Goal: Task Accomplishment & Management: Complete application form

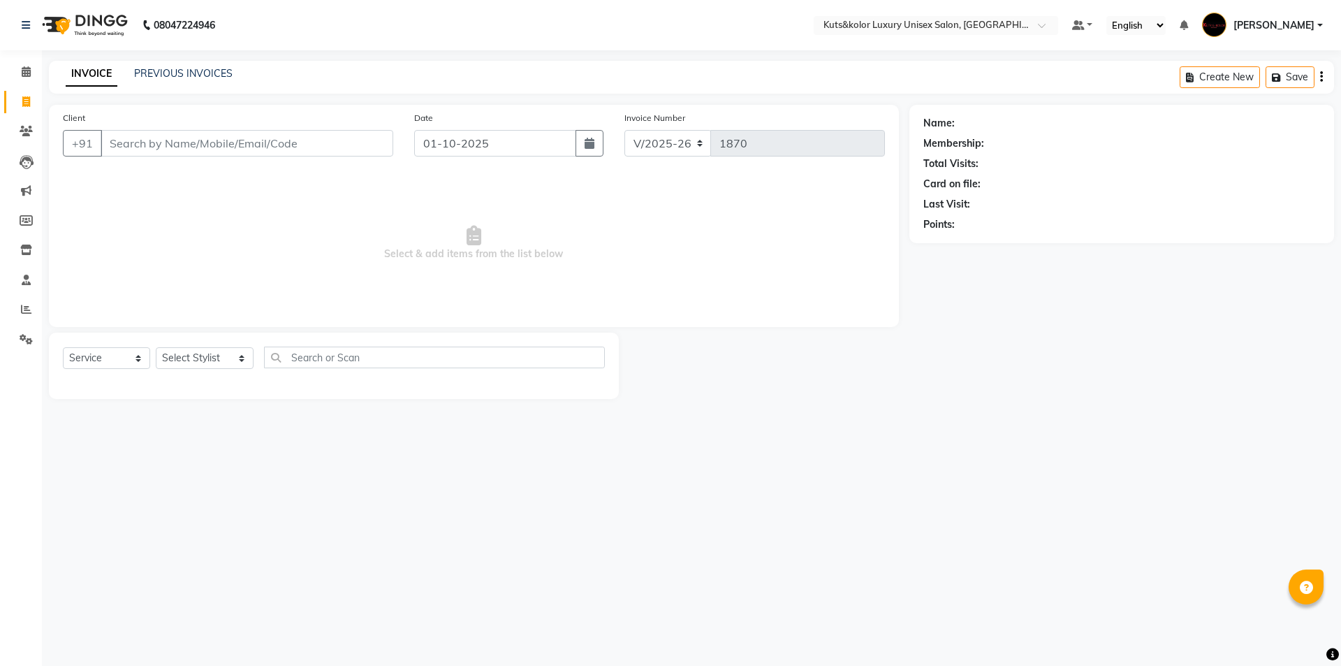
select select "7374"
select select "service"
click at [221, 136] on input "Client" at bounding box center [247, 143] width 293 height 27
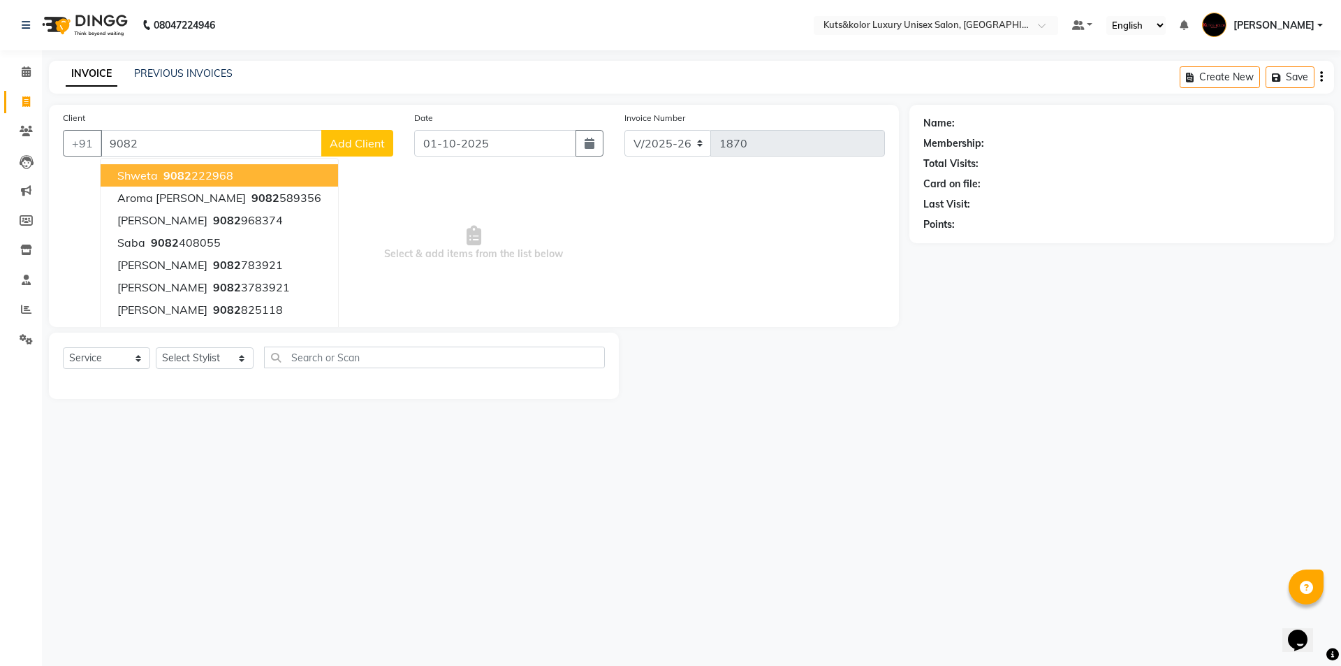
click at [186, 151] on input "9082" at bounding box center [211, 143] width 221 height 27
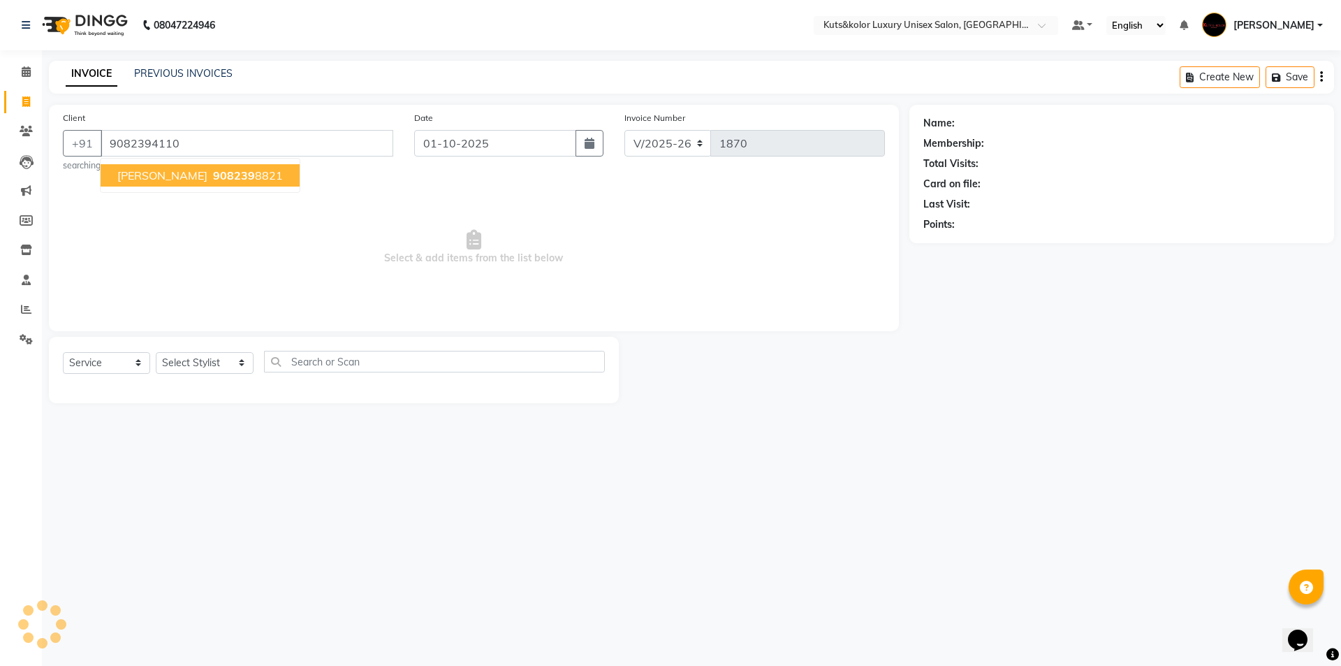
click at [268, 142] on input "9082394110" at bounding box center [247, 143] width 293 height 27
type input "9082394110"
click at [261, 166] on small "searching..." at bounding box center [228, 165] width 330 height 13
click at [257, 155] on input "9082394110" at bounding box center [247, 143] width 293 height 27
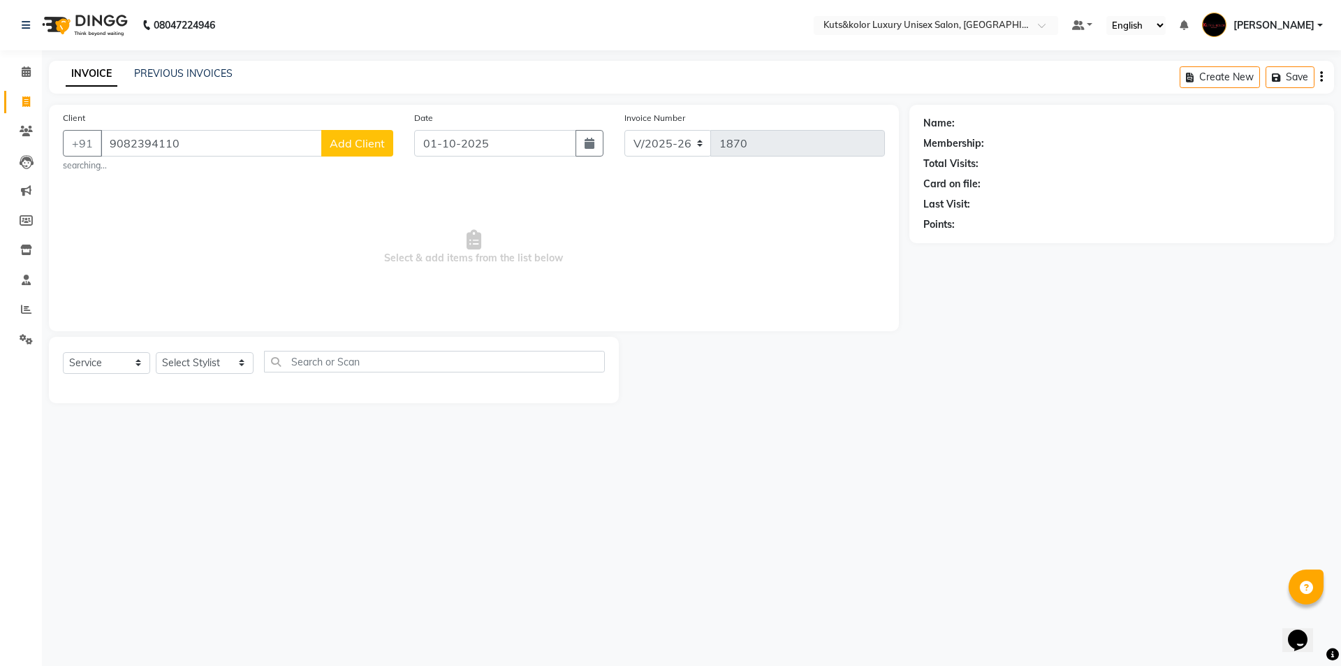
click at [353, 140] on span "Add Client" at bounding box center [357, 143] width 55 height 14
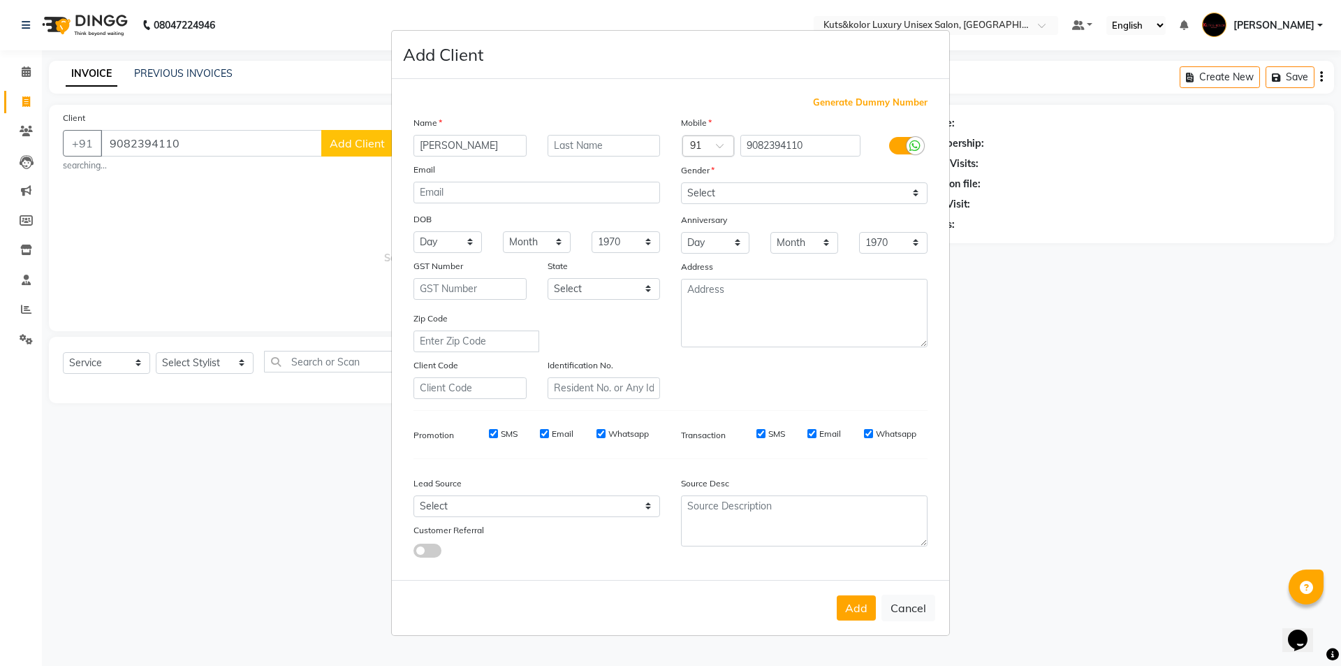
type input "[PERSON_NAME]"
click at [918, 196] on select "Select [DEMOGRAPHIC_DATA] [DEMOGRAPHIC_DATA] Other Prefer Not To Say" at bounding box center [804, 193] width 247 height 22
select select "[DEMOGRAPHIC_DATA]"
click at [681, 182] on select "Select [DEMOGRAPHIC_DATA] [DEMOGRAPHIC_DATA] Other Prefer Not To Say" at bounding box center [804, 193] width 247 height 22
click at [842, 607] on button "Add" at bounding box center [856, 607] width 39 height 25
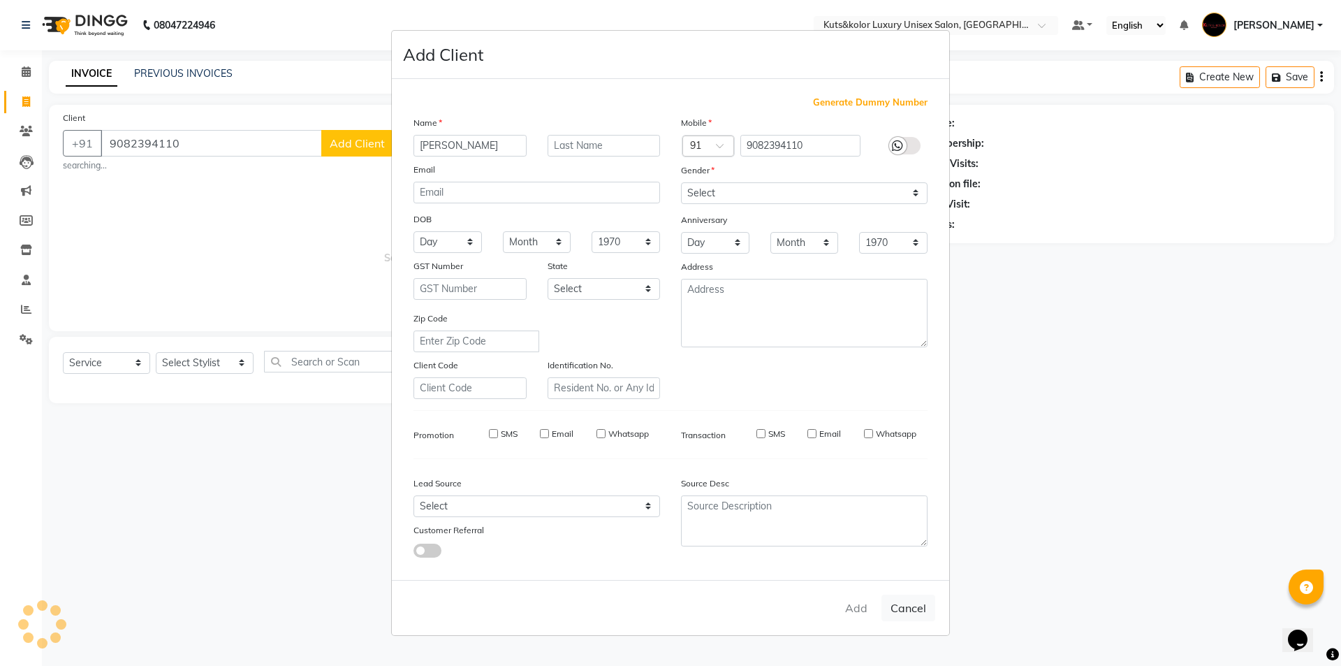
select select
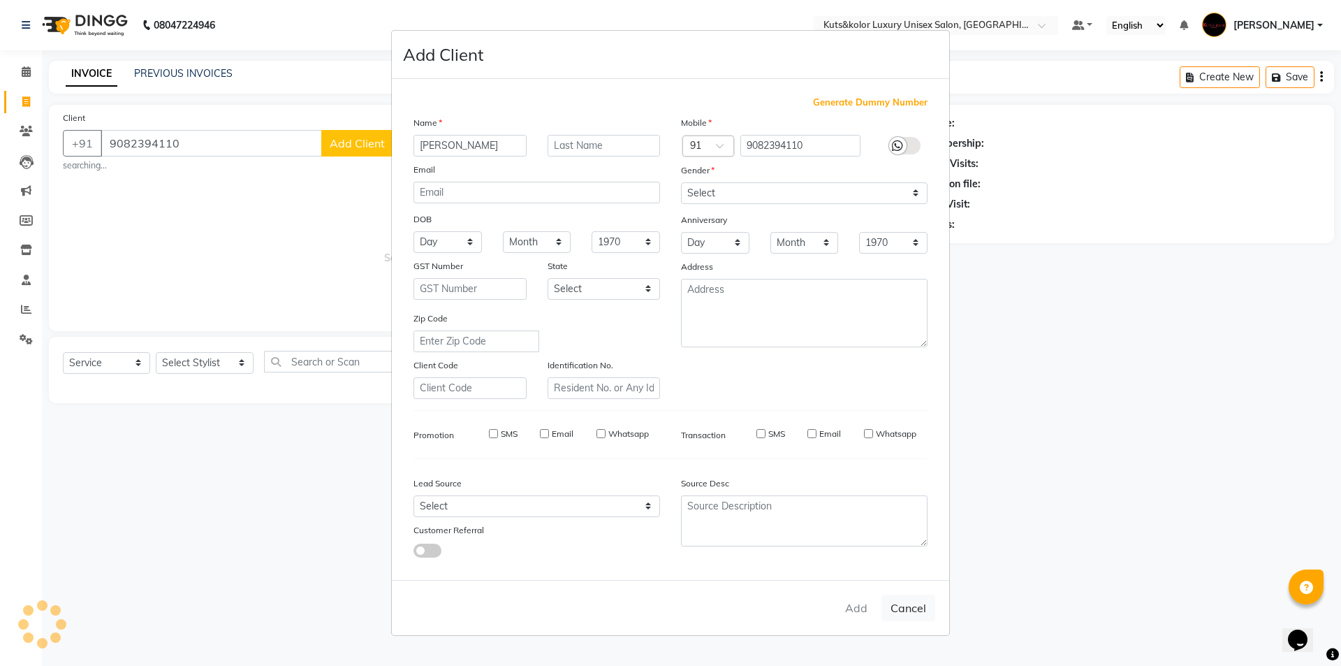
select select
checkbox input "false"
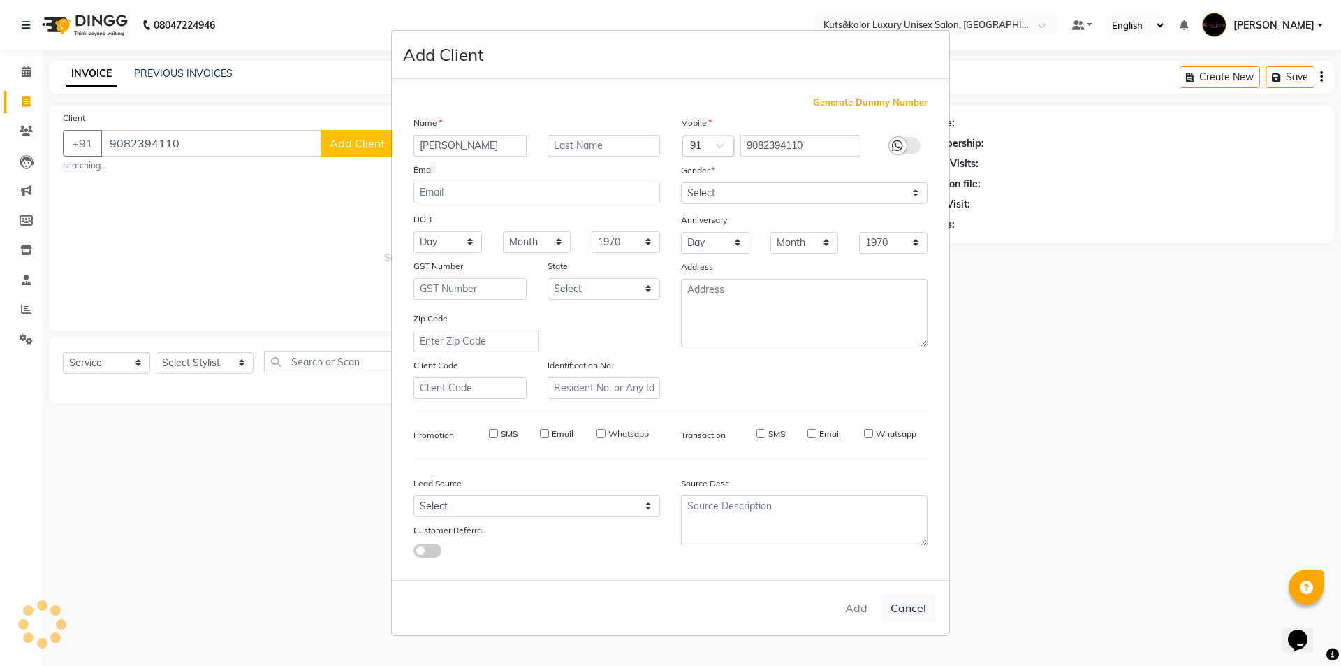
checkbox input "false"
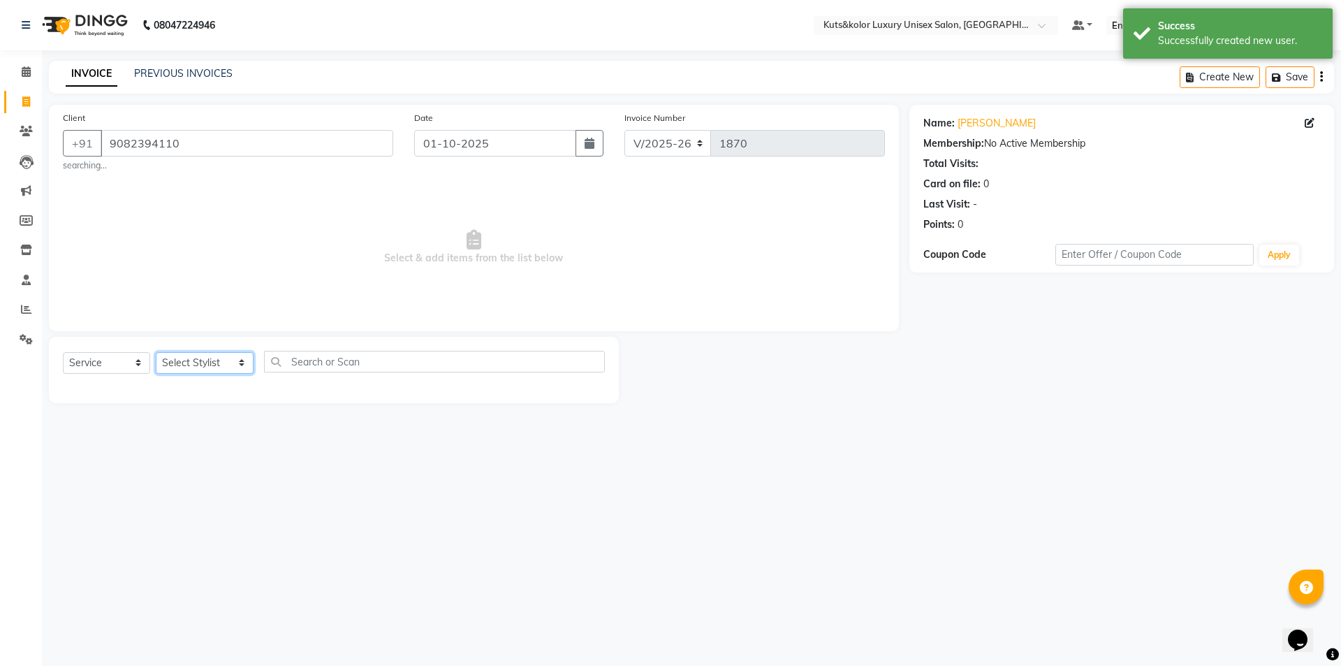
click at [226, 359] on select "Select Stylist aman [PERSON_NAME] beautiction [PERSON_NAME] Jyoti - Btn [PERSON…" at bounding box center [205, 363] width 98 height 22
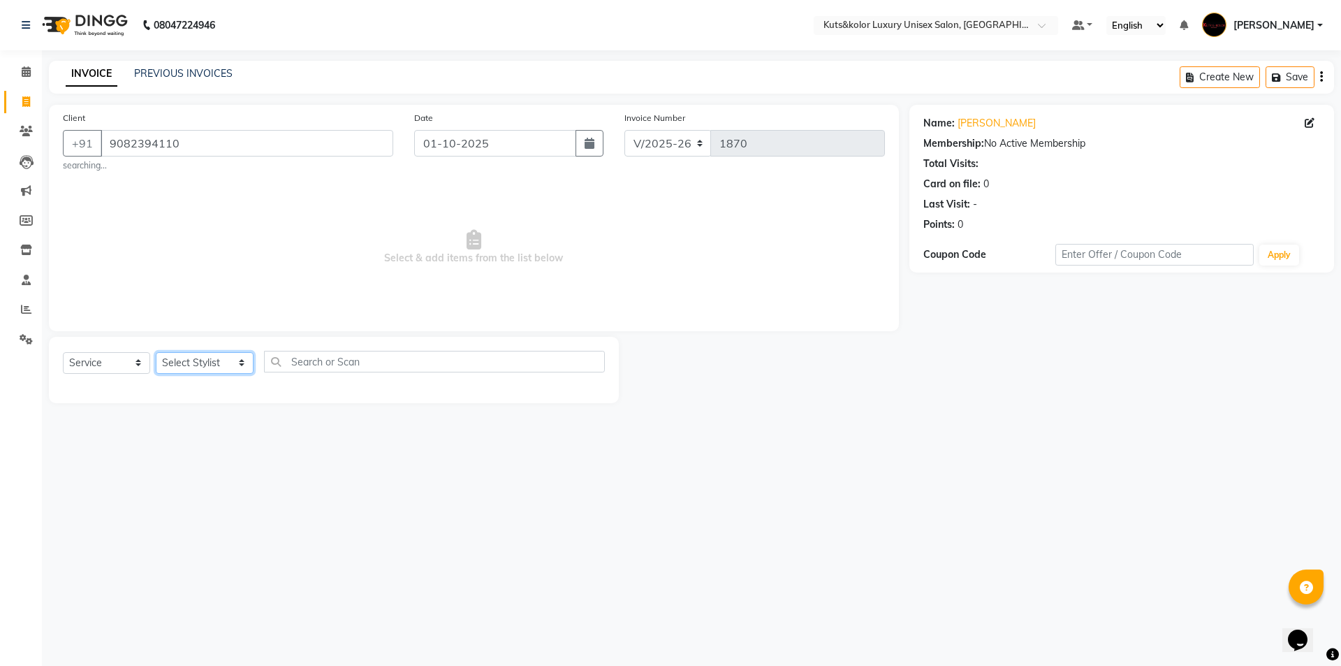
select select "71301"
click at [156, 352] on select "Select Stylist aman [PERSON_NAME] beautiction [PERSON_NAME] Jyoti - Btn [PERSON…" at bounding box center [205, 363] width 98 height 22
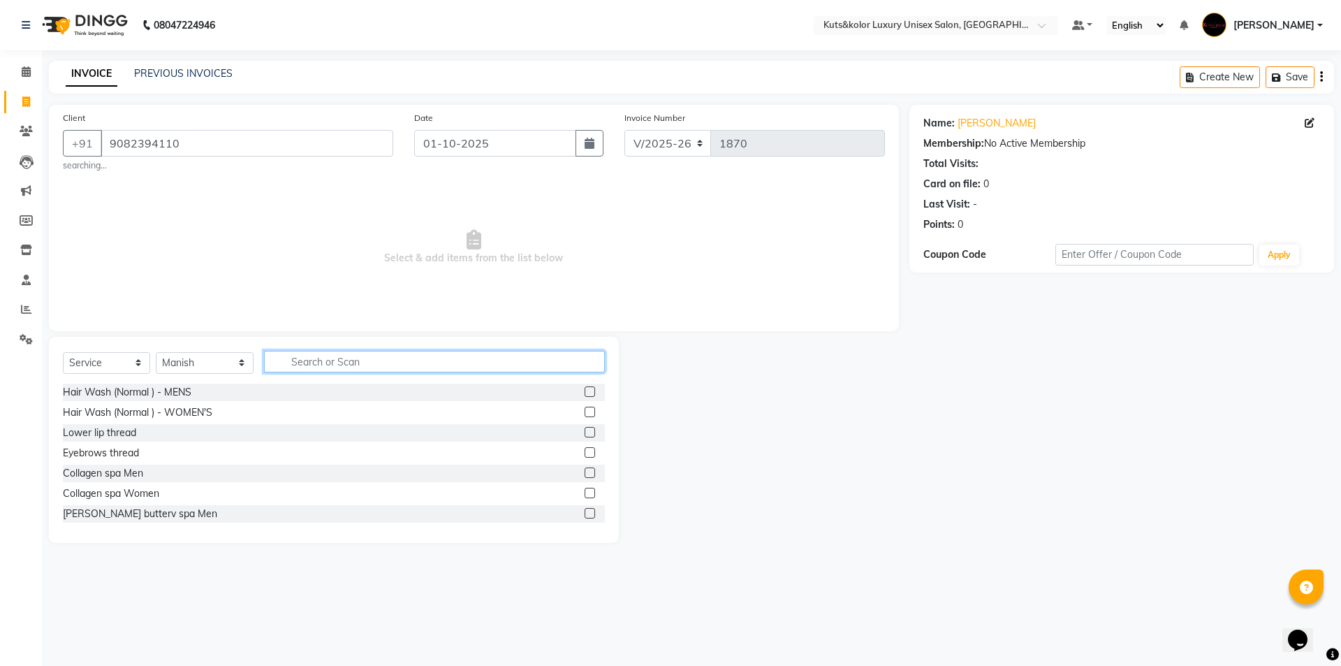
click at [323, 351] on input "text" at bounding box center [434, 362] width 341 height 22
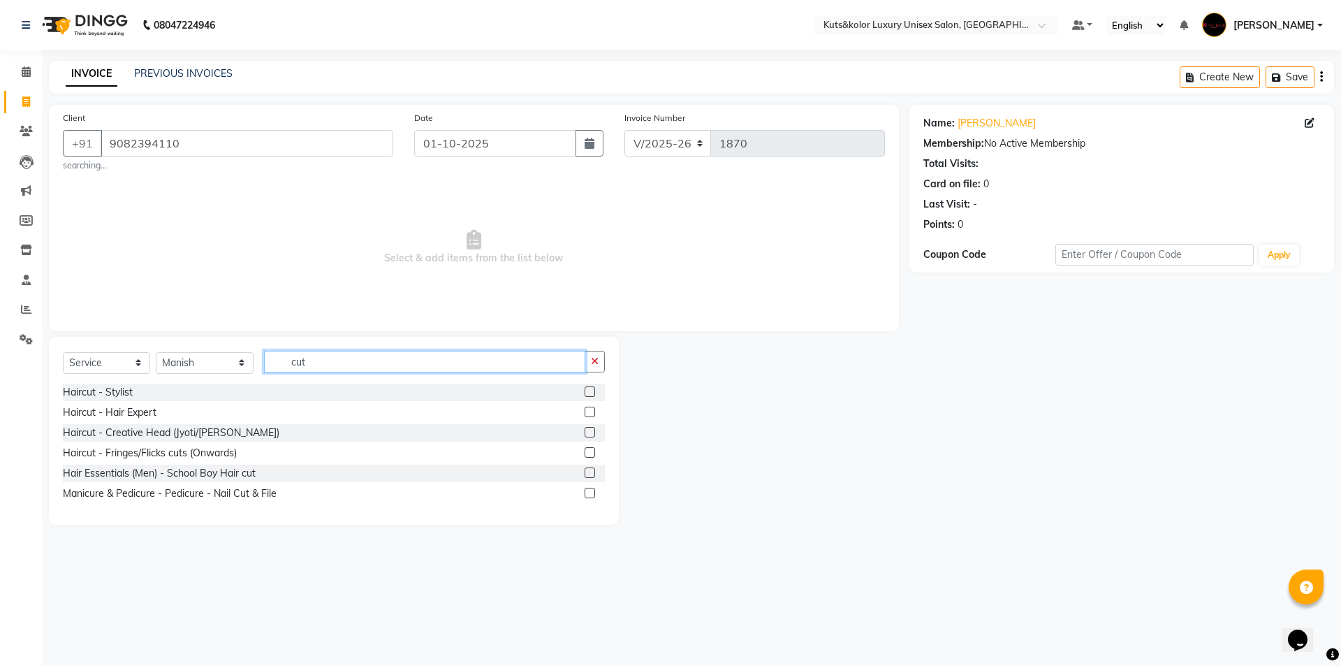
type input "cut"
click at [594, 388] on label at bounding box center [590, 391] width 10 height 10
click at [594, 388] on input "checkbox" at bounding box center [589, 392] width 9 height 9
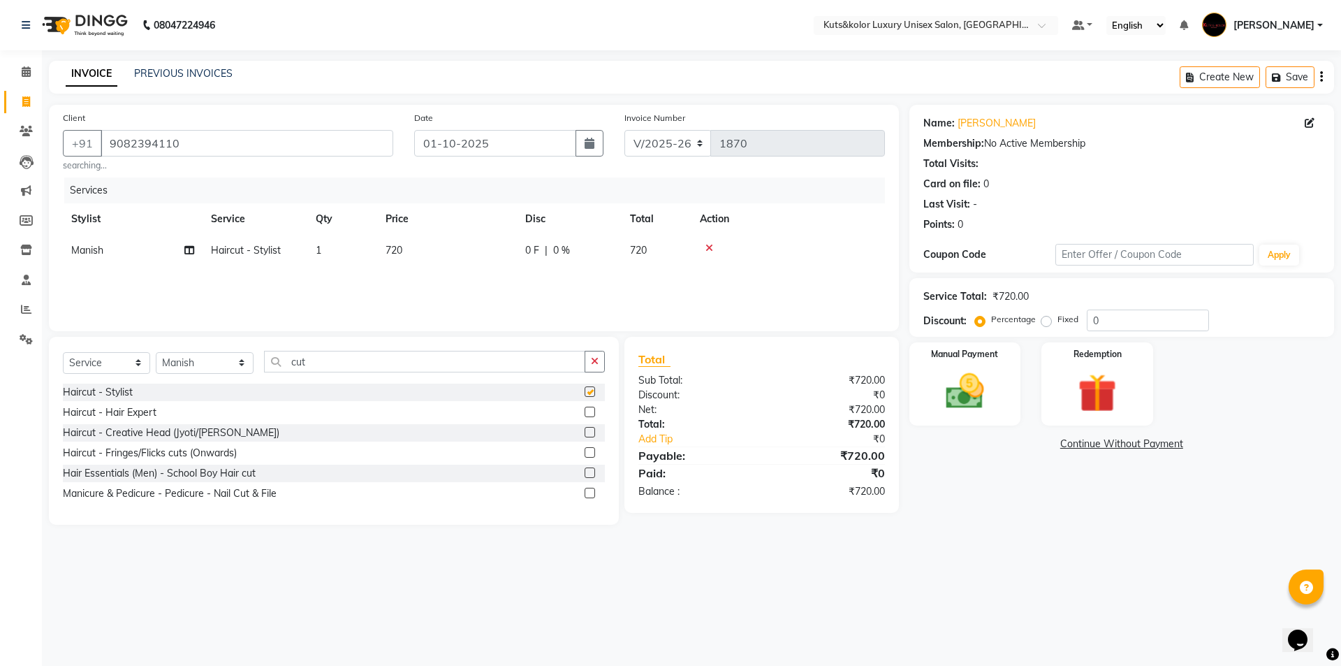
checkbox input "false"
click at [409, 251] on td "720" at bounding box center [447, 250] width 140 height 31
select select "71301"
click at [498, 254] on input "720" at bounding box center [512, 254] width 123 height 22
type input "7"
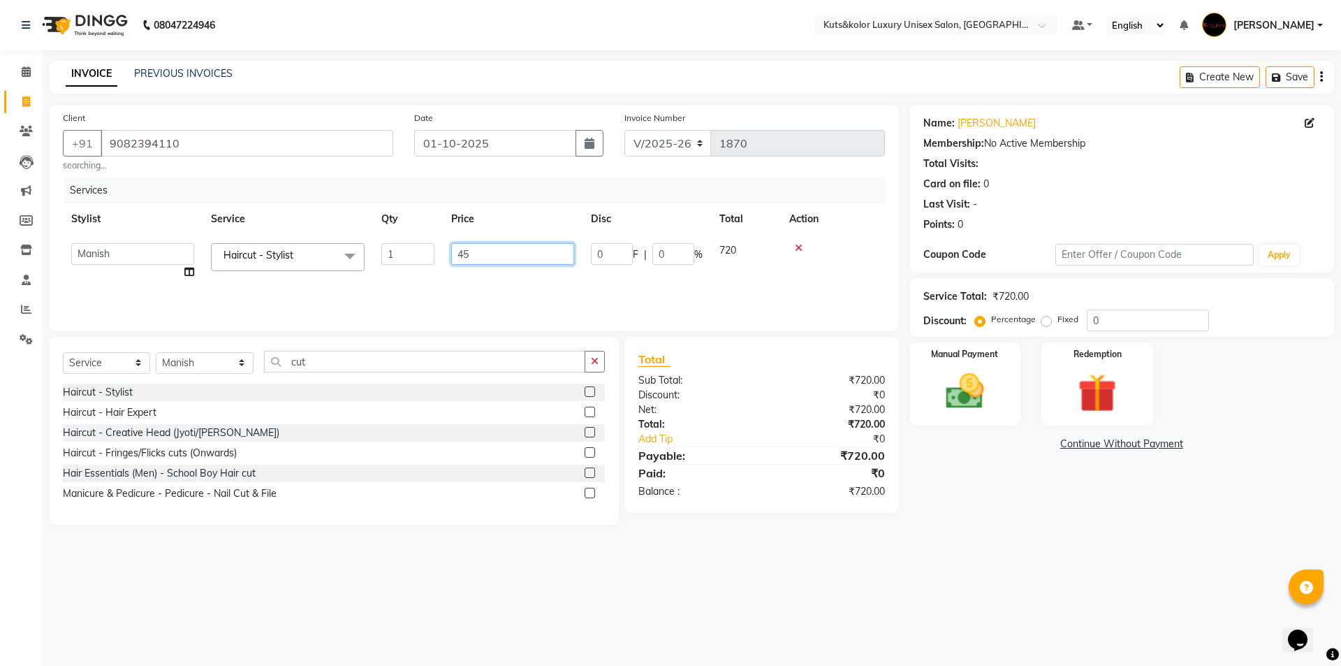
type input "450"
click at [956, 406] on img at bounding box center [964, 391] width 65 height 46
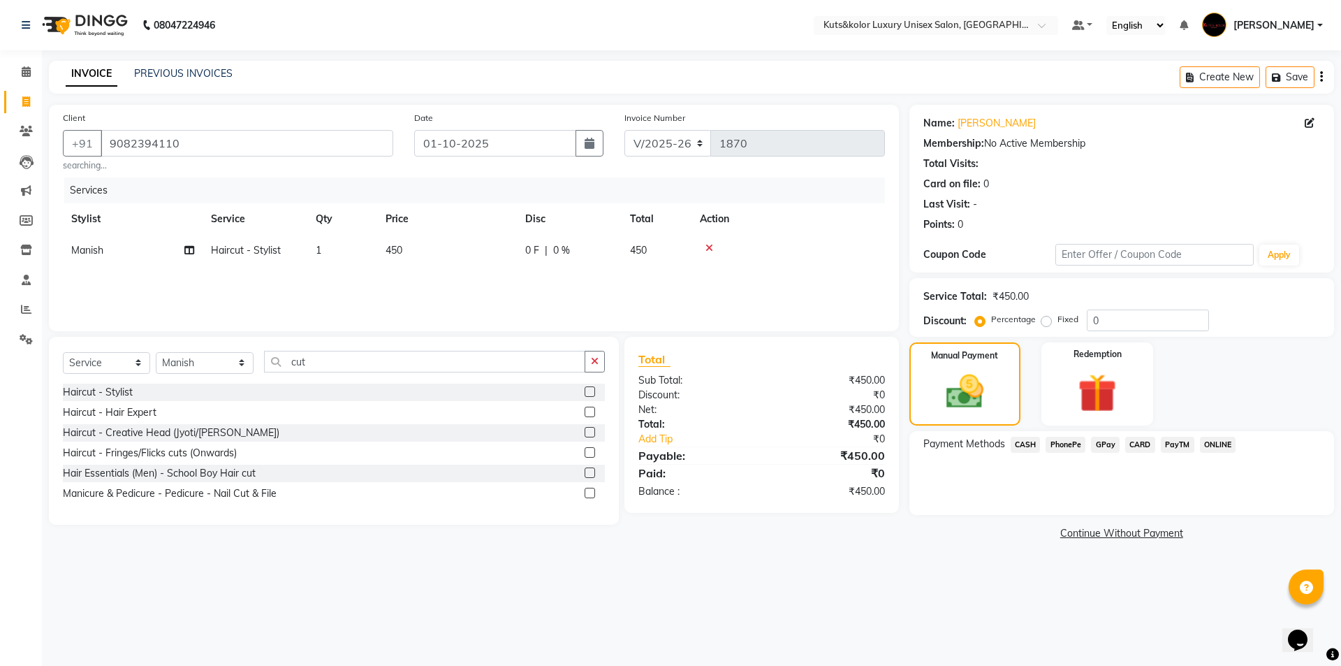
click at [1029, 446] on span "CASH" at bounding box center [1026, 445] width 30 height 16
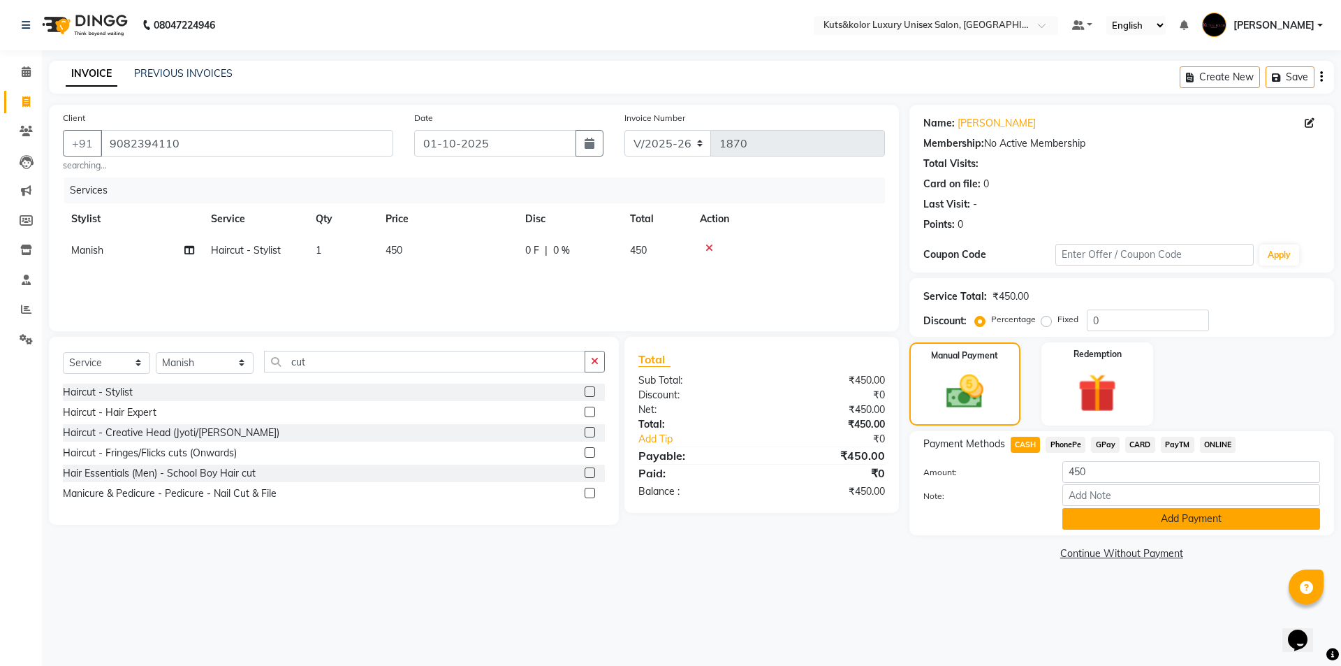
click at [1129, 513] on button "Add Payment" at bounding box center [1191, 519] width 258 height 22
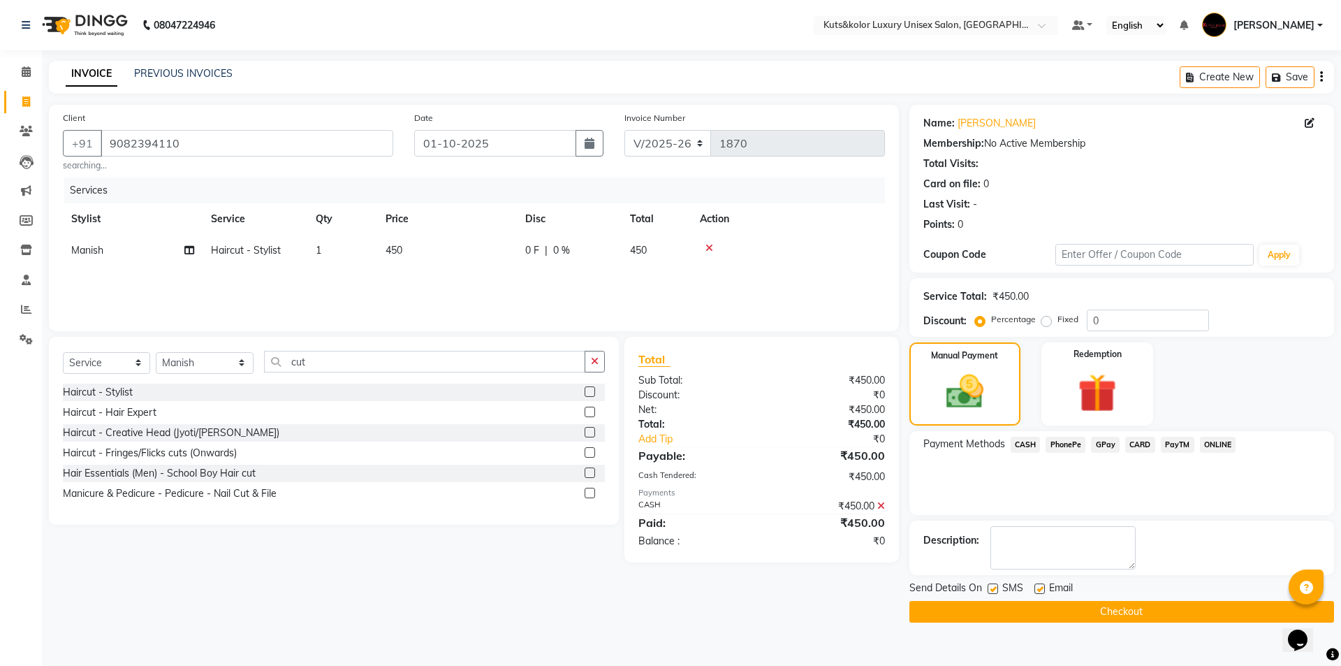
click at [996, 592] on label at bounding box center [993, 588] width 10 height 10
click at [996, 592] on input "checkbox" at bounding box center [992, 589] width 9 height 9
checkbox input "false"
click at [1014, 617] on button "Checkout" at bounding box center [1121, 612] width 425 height 22
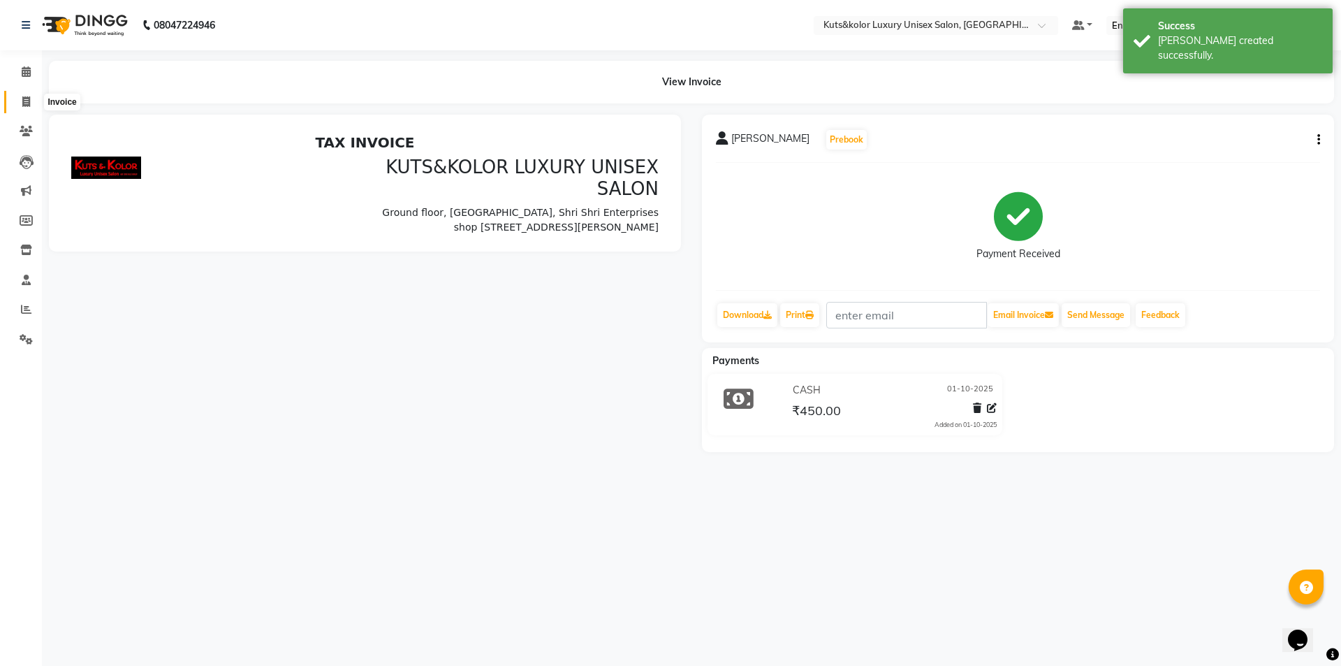
click at [22, 105] on icon at bounding box center [26, 101] width 8 height 10
select select "service"
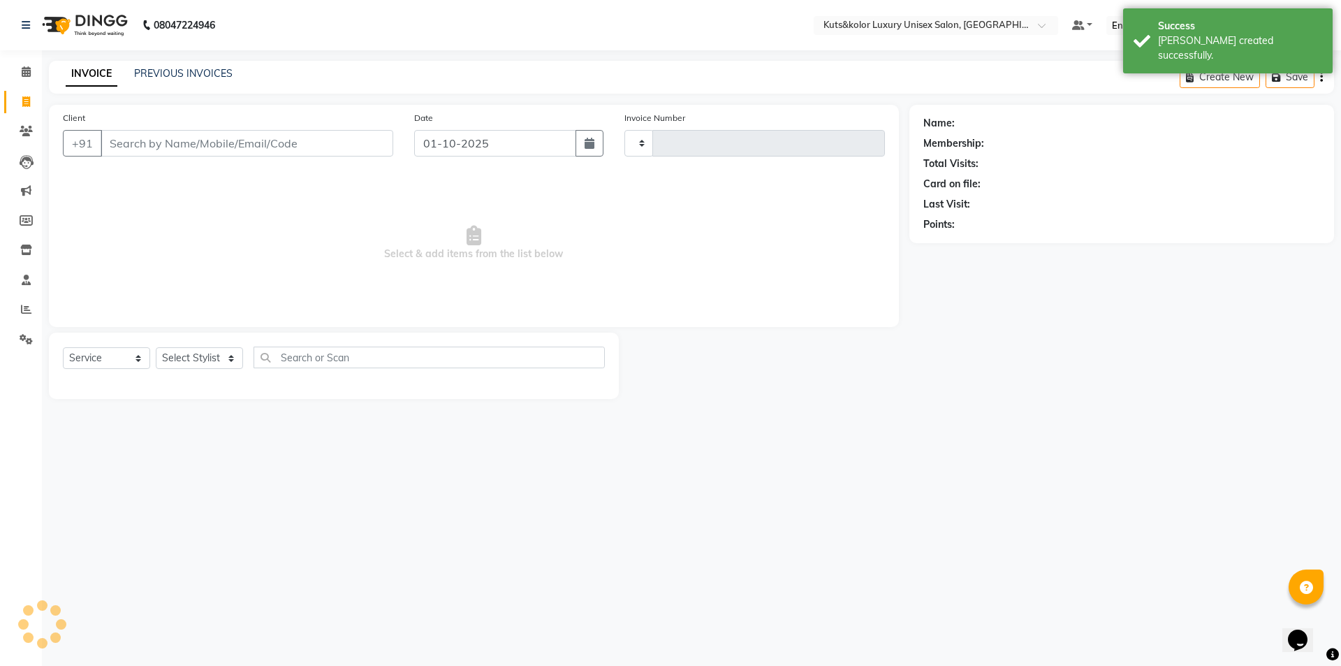
type input "1871"
select select "7374"
click at [148, 142] on input "Client" at bounding box center [247, 143] width 293 height 27
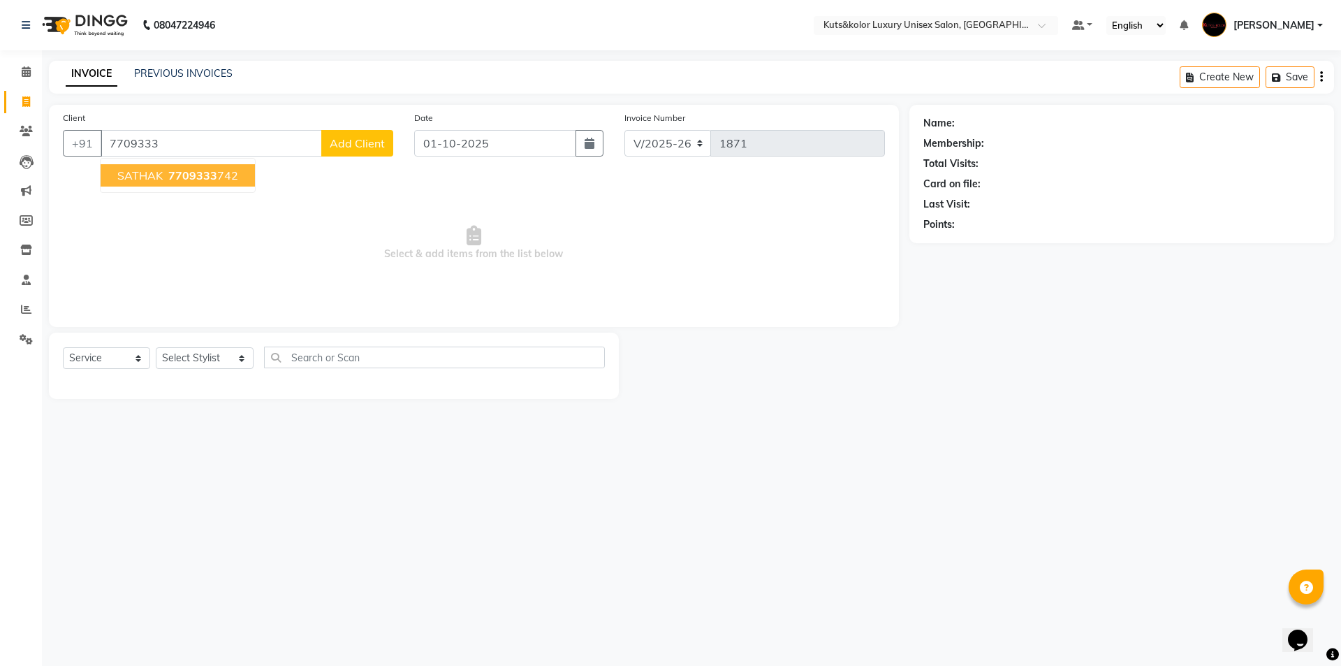
click at [237, 184] on button "SATHAK 7709333 742" at bounding box center [178, 175] width 154 height 22
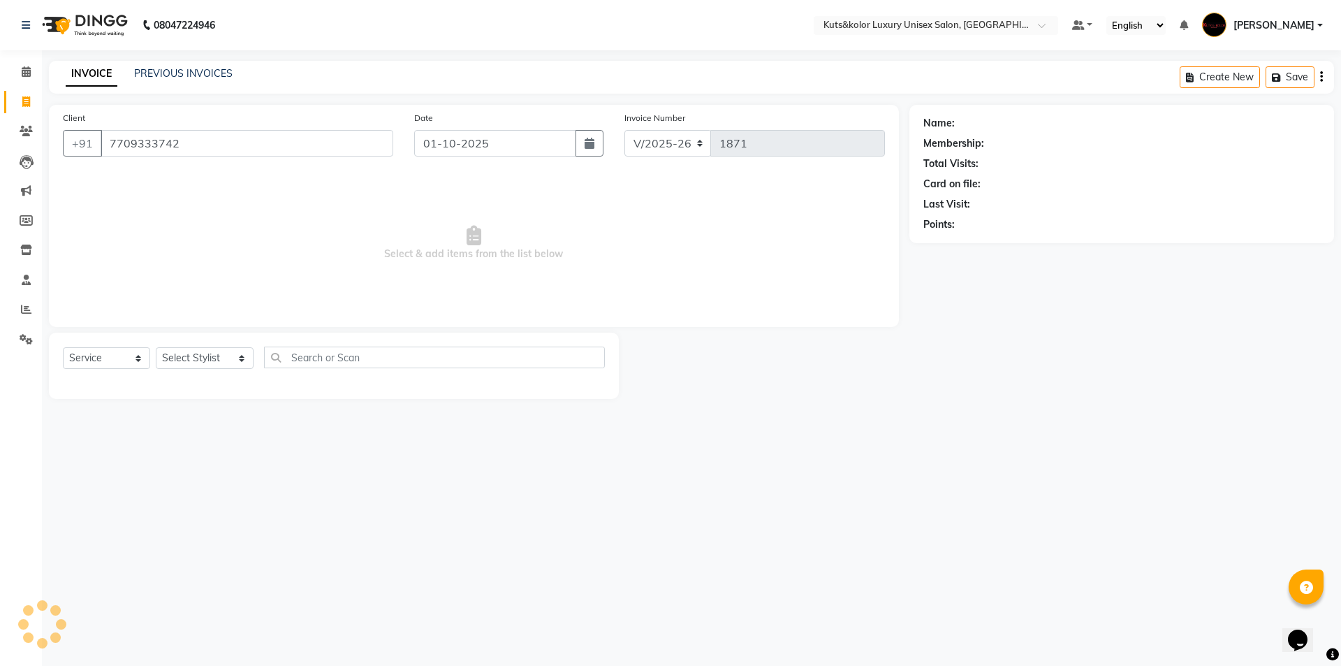
type input "7709333742"
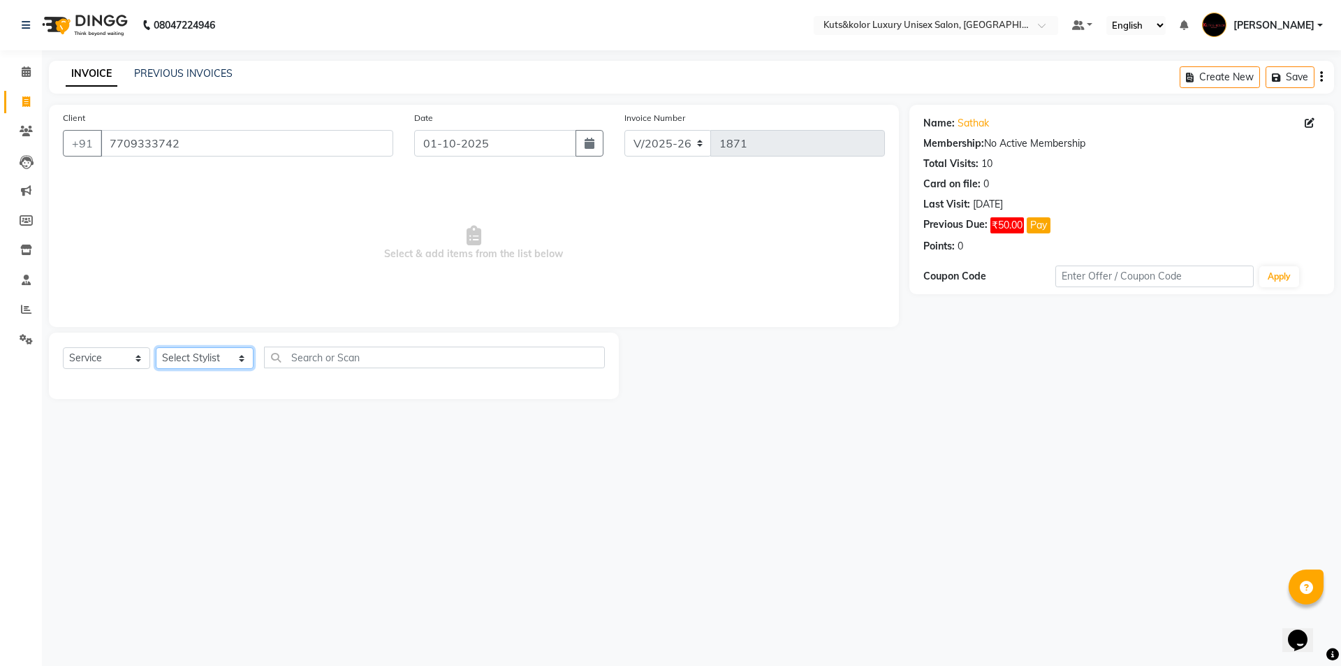
click at [228, 359] on select "Select Stylist aman [PERSON_NAME] beautiction [PERSON_NAME] Jyoti - Btn [PERSON…" at bounding box center [205, 358] width 98 height 22
select select "64396"
click at [156, 347] on select "Select Stylist aman [PERSON_NAME] beautiction [PERSON_NAME] Jyoti - Btn [PERSON…" at bounding box center [205, 358] width 98 height 22
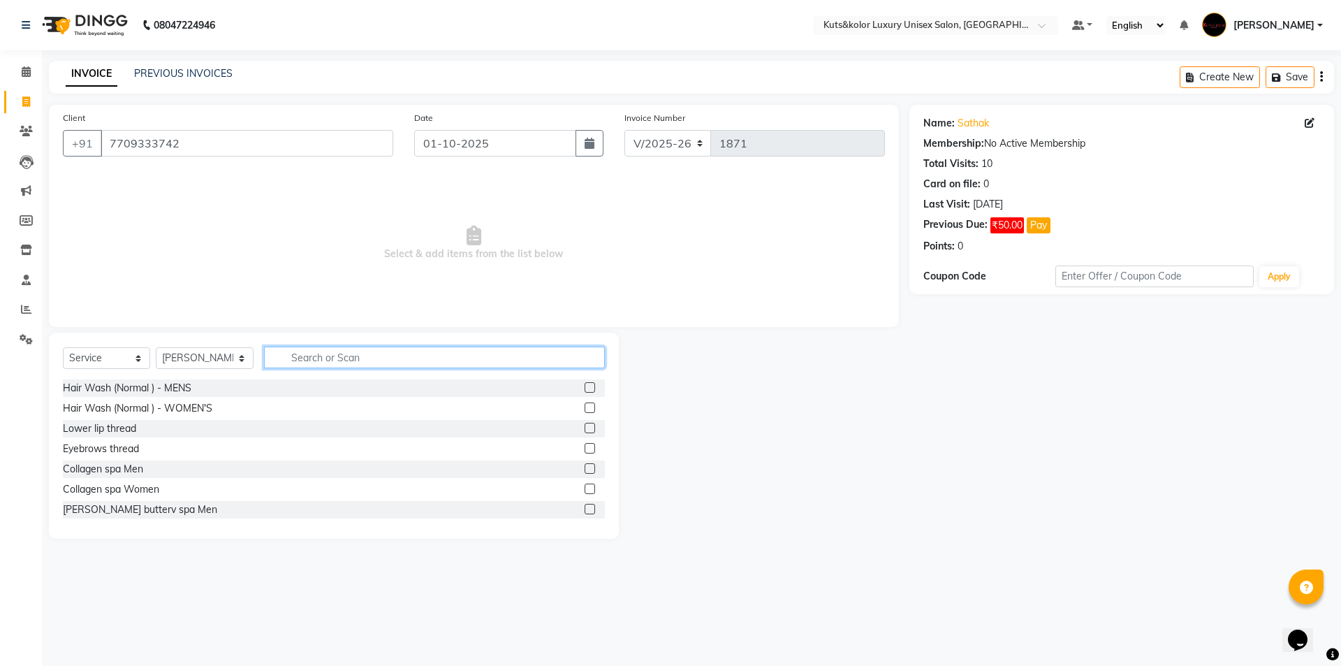
click at [308, 361] on input "text" at bounding box center [434, 357] width 341 height 22
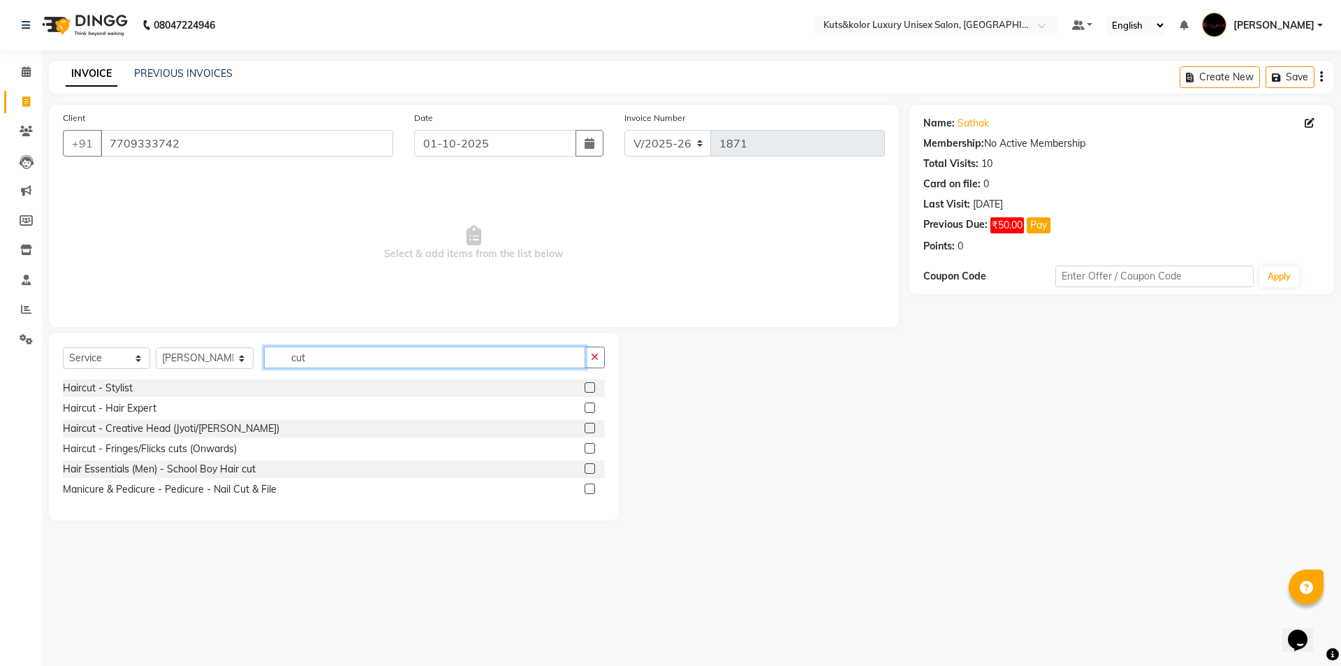
type input "cut"
click at [591, 390] on label at bounding box center [590, 387] width 10 height 10
click at [591, 390] on input "checkbox" at bounding box center [589, 387] width 9 height 9
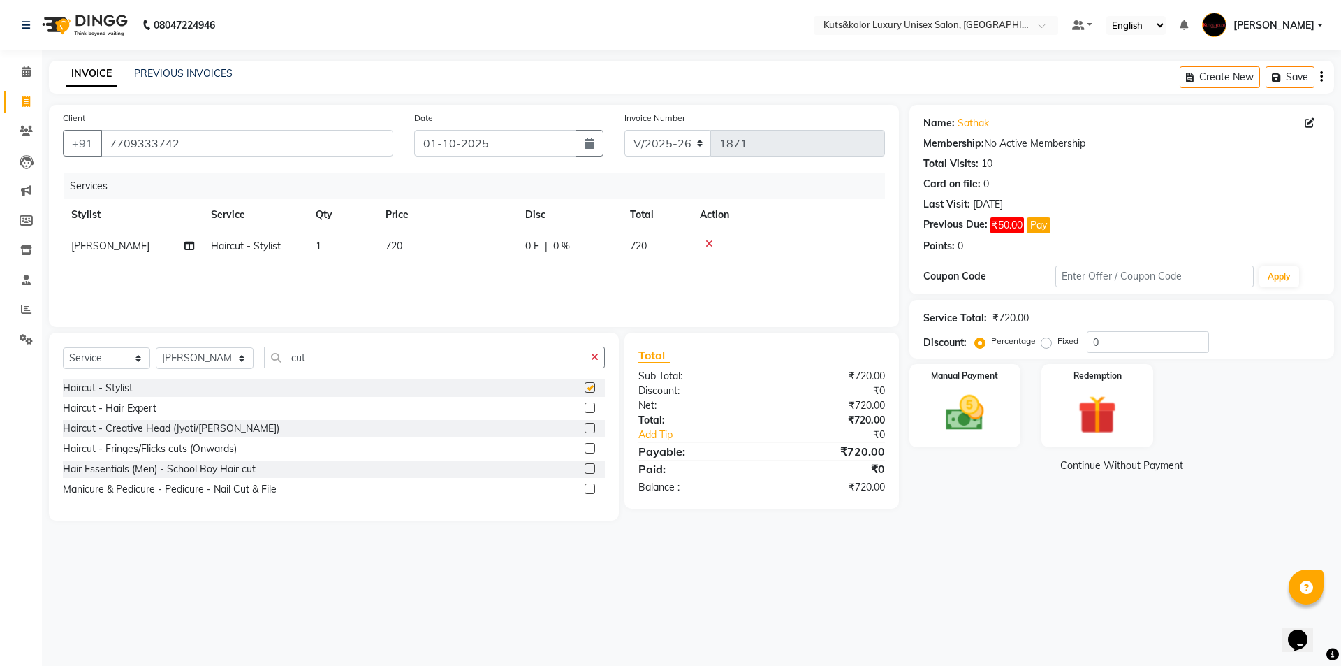
checkbox input "false"
click at [426, 249] on td "720" at bounding box center [447, 245] width 140 height 31
select select "64396"
click at [504, 239] on input "720" at bounding box center [512, 250] width 123 height 22
type input "7"
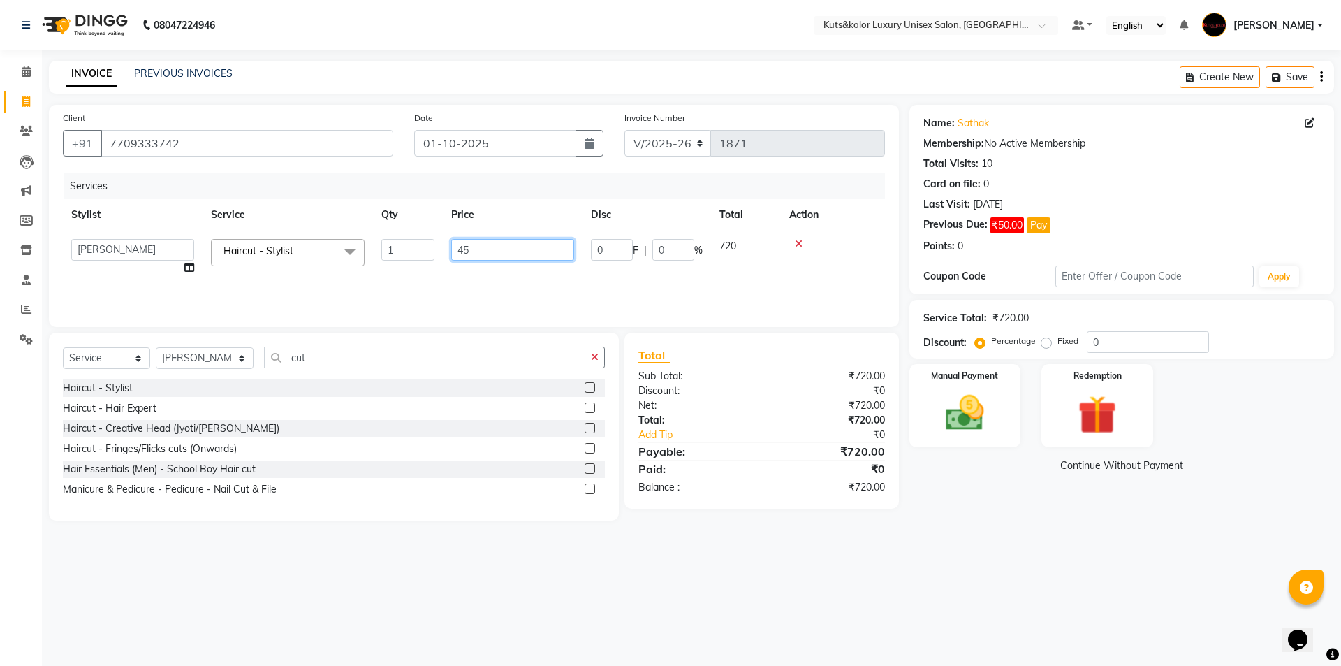
type input "450"
click at [988, 430] on img at bounding box center [964, 413] width 65 height 46
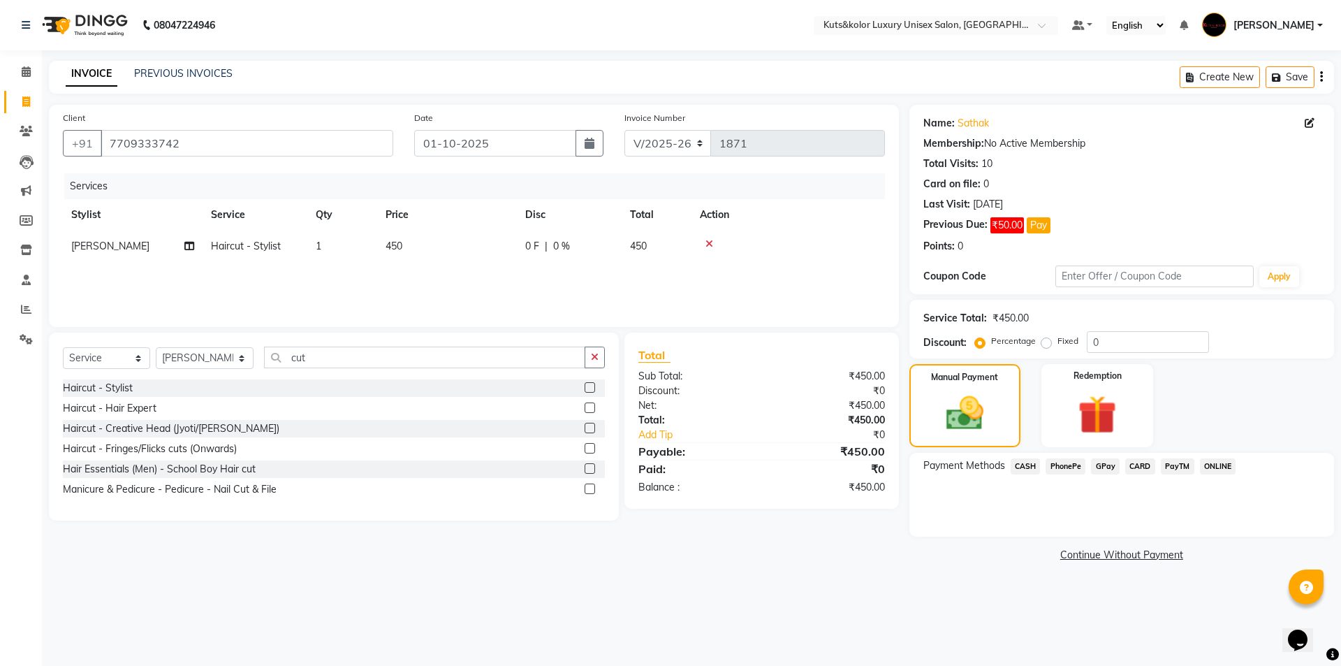
click at [1106, 462] on span "GPay" at bounding box center [1105, 466] width 29 height 16
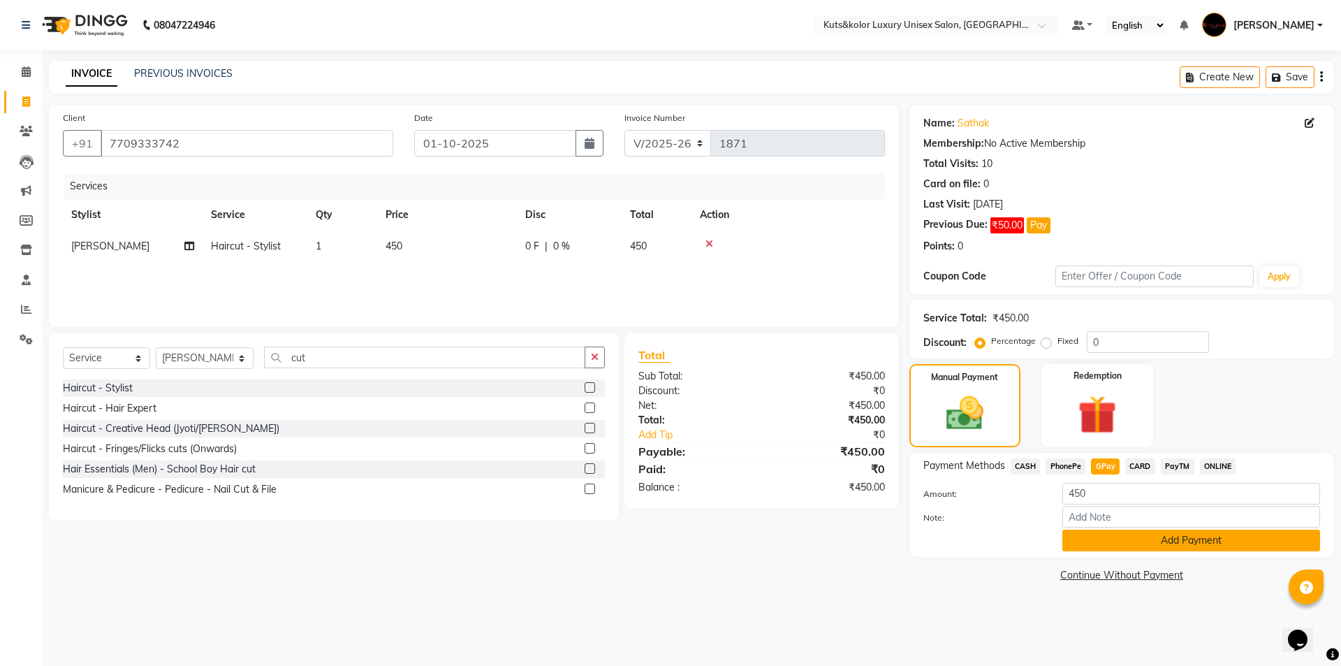
click at [1102, 534] on button "Add Payment" at bounding box center [1191, 540] width 258 height 22
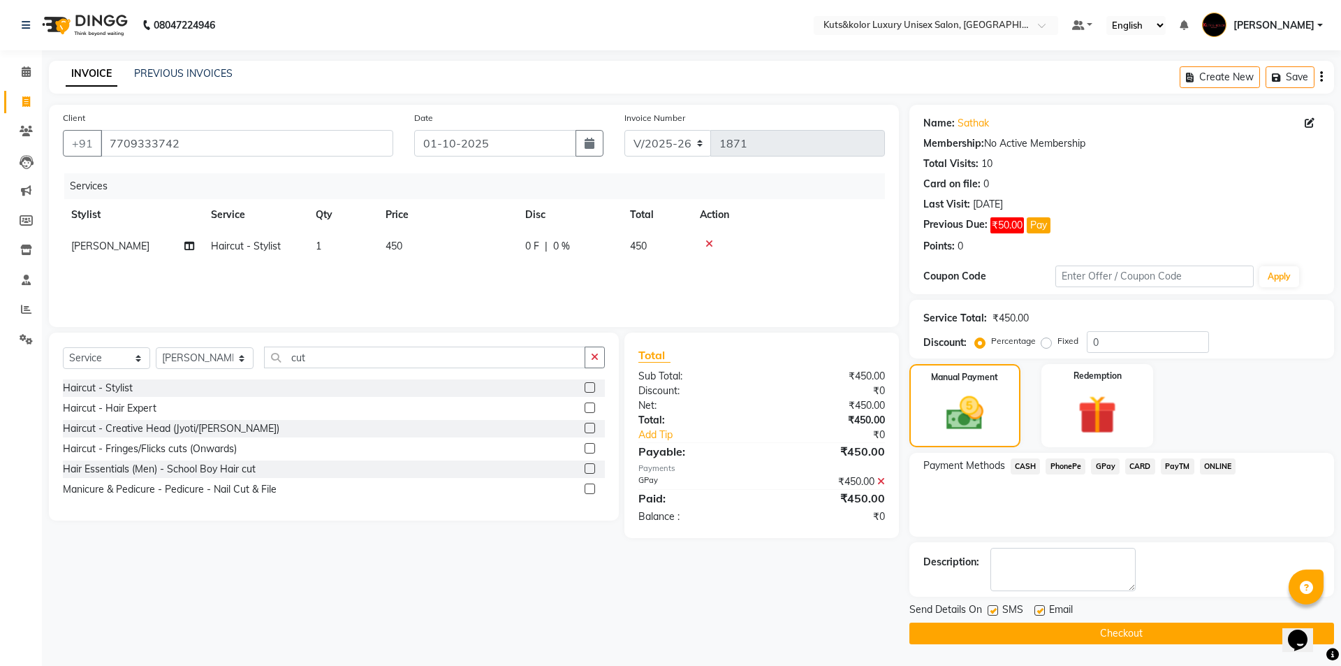
click at [989, 611] on label at bounding box center [993, 610] width 10 height 10
click at [989, 611] on input "checkbox" at bounding box center [992, 610] width 9 height 9
checkbox input "false"
click at [974, 628] on button "Checkout" at bounding box center [1121, 633] width 425 height 22
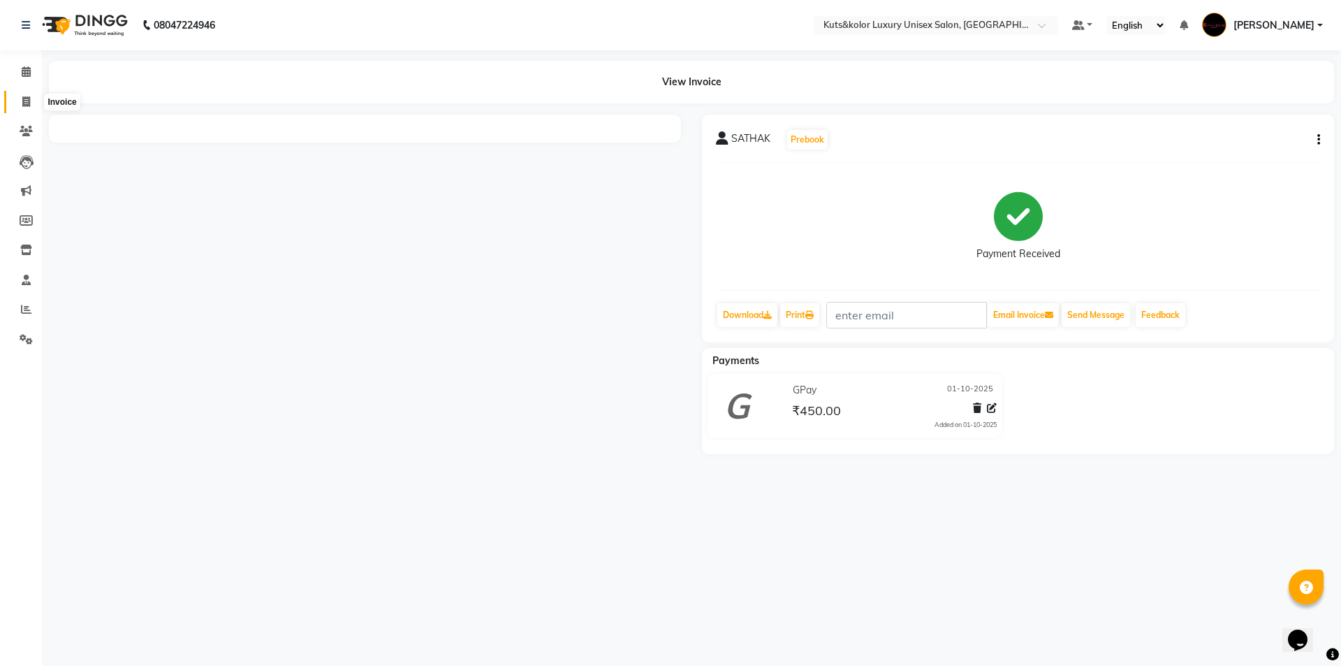
click at [28, 104] on icon at bounding box center [26, 101] width 8 height 10
select select "7374"
select select "service"
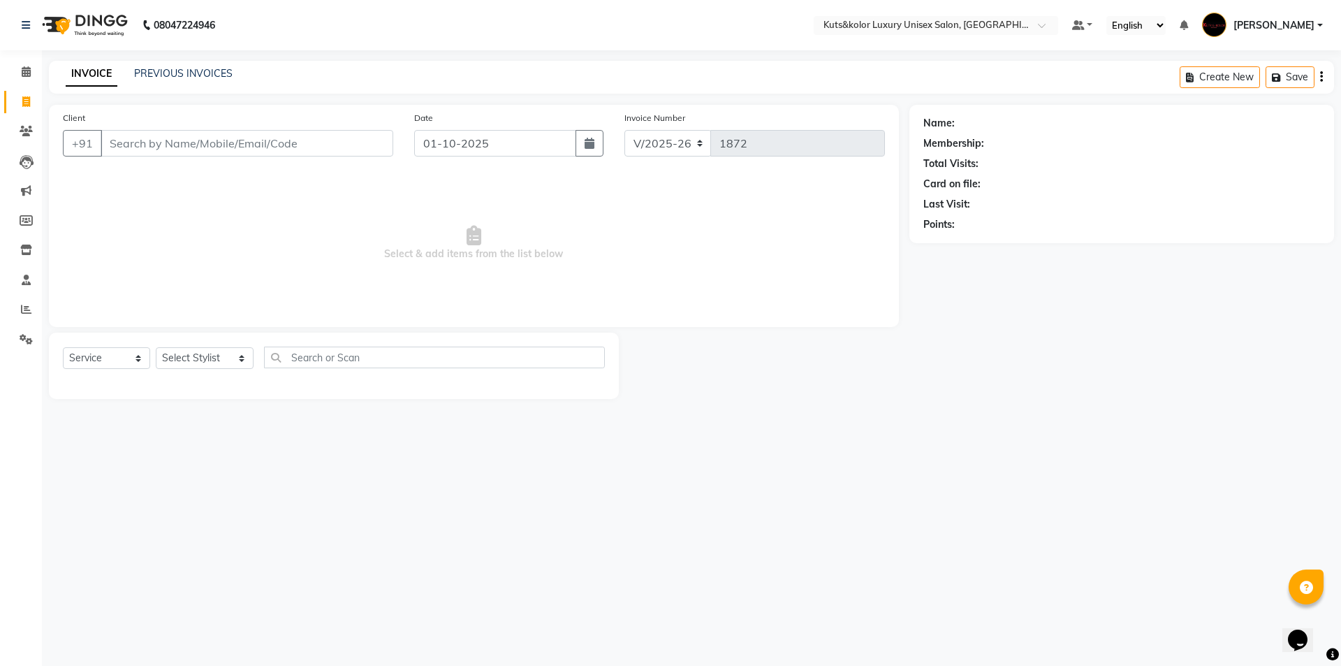
click at [131, 147] on input "Client" at bounding box center [247, 143] width 293 height 27
type input "7900193387"
click at [369, 142] on span "Add Client" at bounding box center [357, 143] width 55 height 14
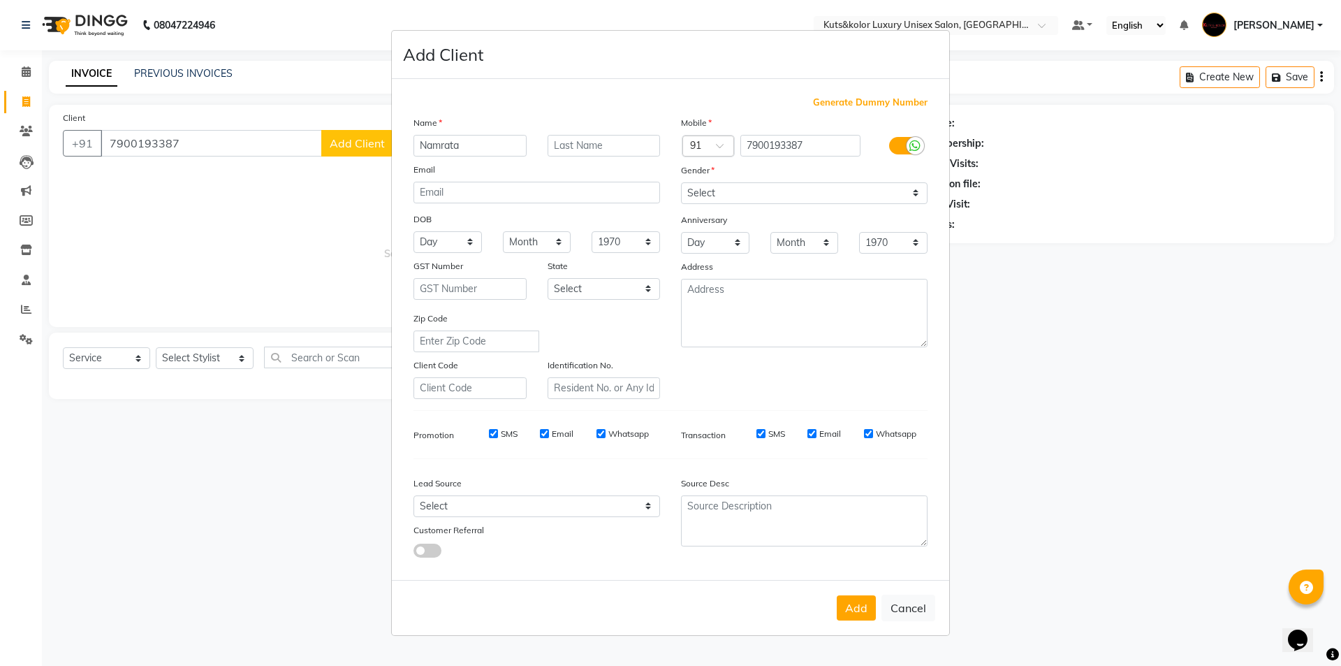
type input "Namrata"
click at [908, 198] on select "Select [DEMOGRAPHIC_DATA] [DEMOGRAPHIC_DATA] Other Prefer Not To Say" at bounding box center [804, 193] width 247 height 22
select select "[DEMOGRAPHIC_DATA]"
click at [681, 182] on select "Select [DEMOGRAPHIC_DATA] [DEMOGRAPHIC_DATA] Other Prefer Not To Say" at bounding box center [804, 193] width 247 height 22
click at [843, 610] on button "Add" at bounding box center [856, 607] width 39 height 25
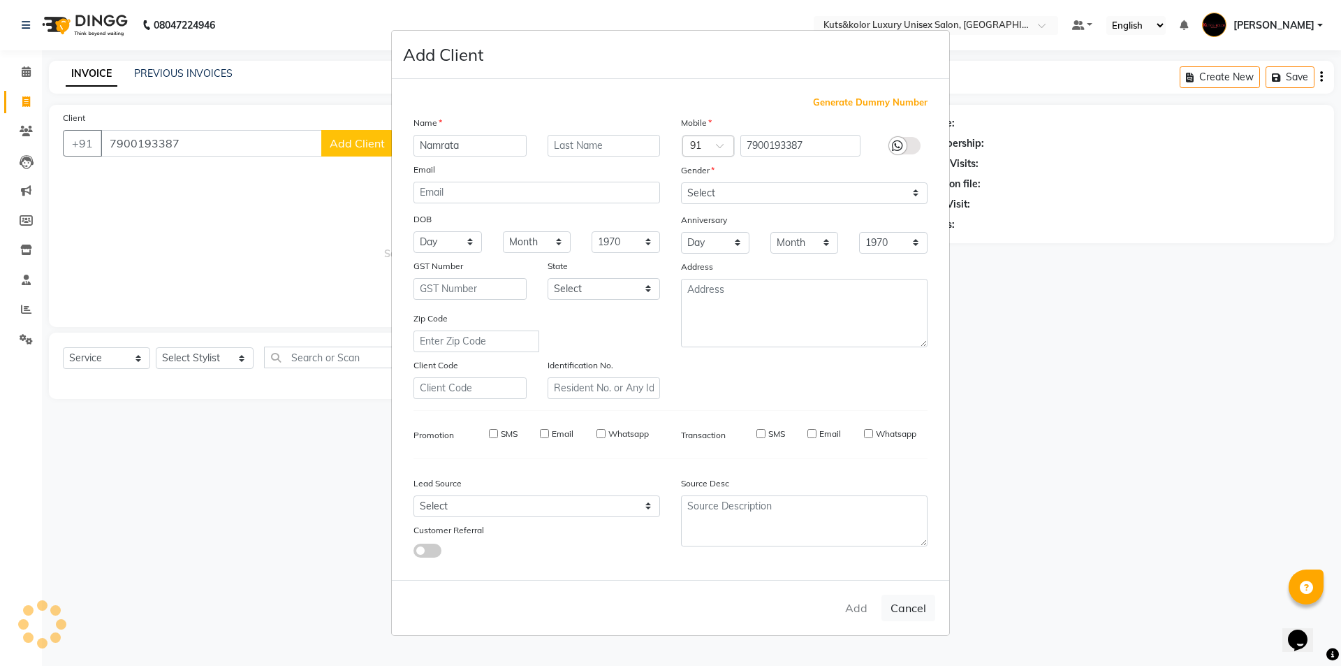
select select
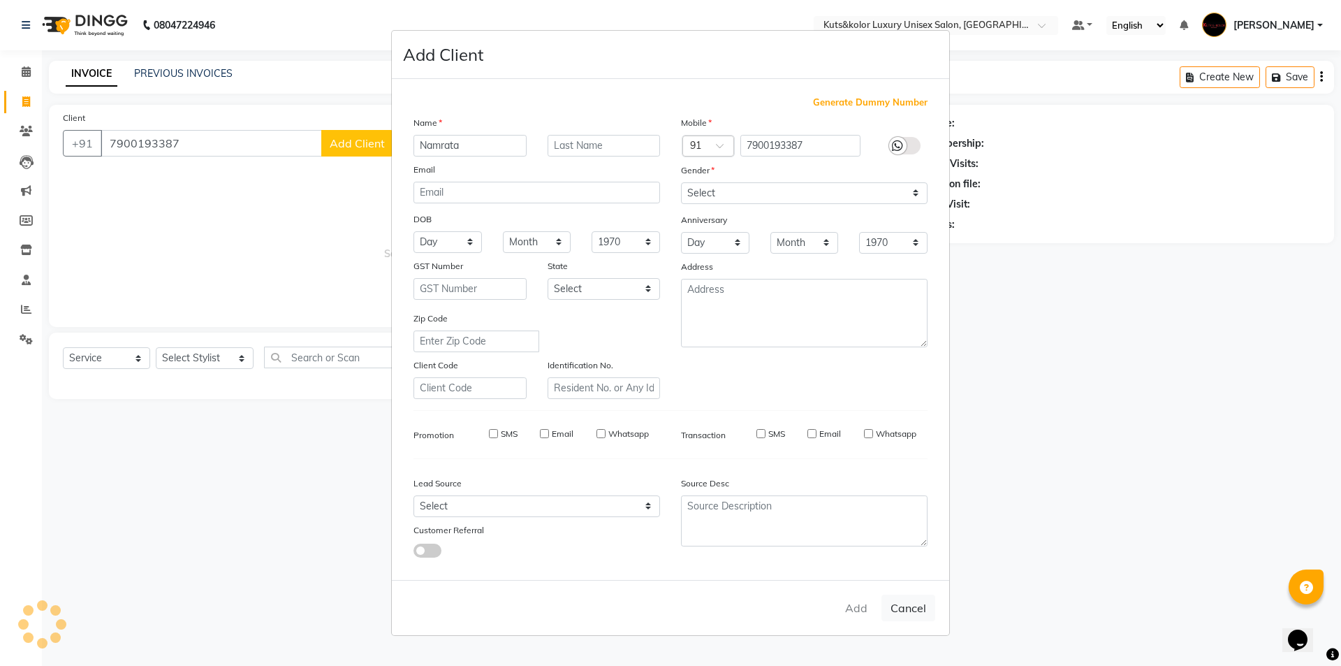
select select
checkbox input "false"
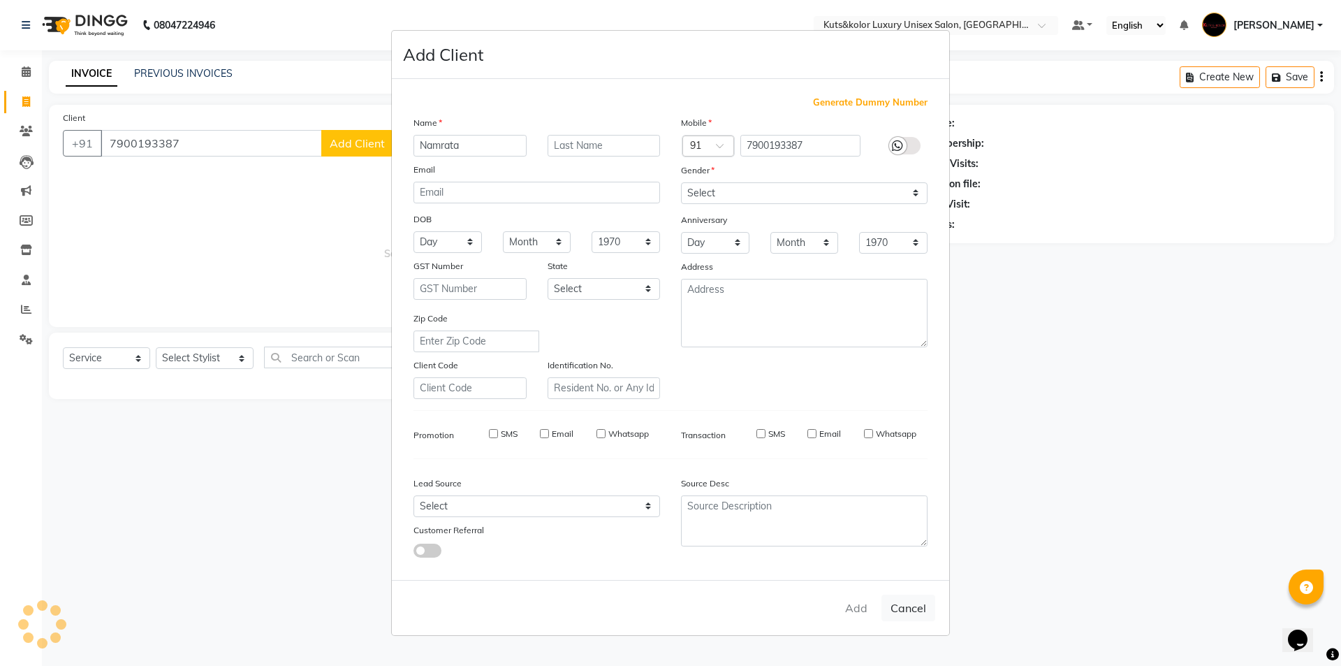
checkbox input "false"
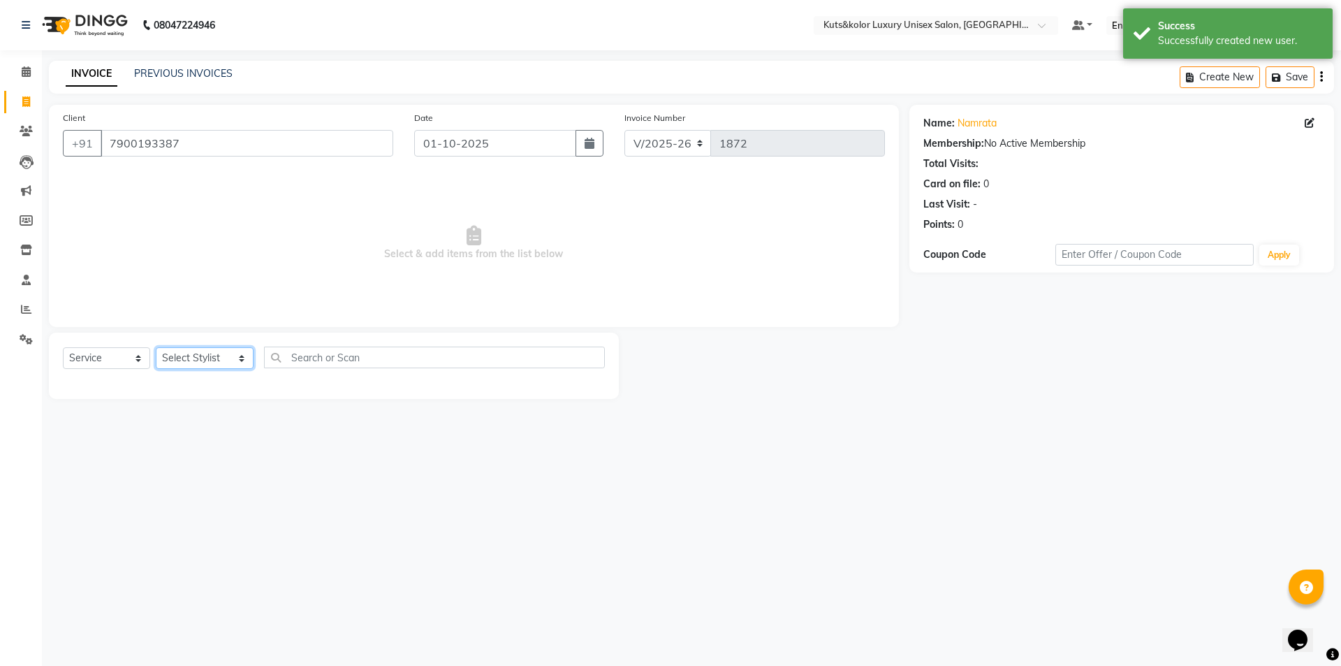
click at [230, 358] on select "Select Stylist aman [PERSON_NAME] beautiction [PERSON_NAME] Jyoti - Btn [PERSON…" at bounding box center [205, 358] width 98 height 22
select select "67688"
click at [156, 347] on select "Select Stylist aman [PERSON_NAME] beautiction [PERSON_NAME] Jyoti - Btn [PERSON…" at bounding box center [205, 358] width 98 height 22
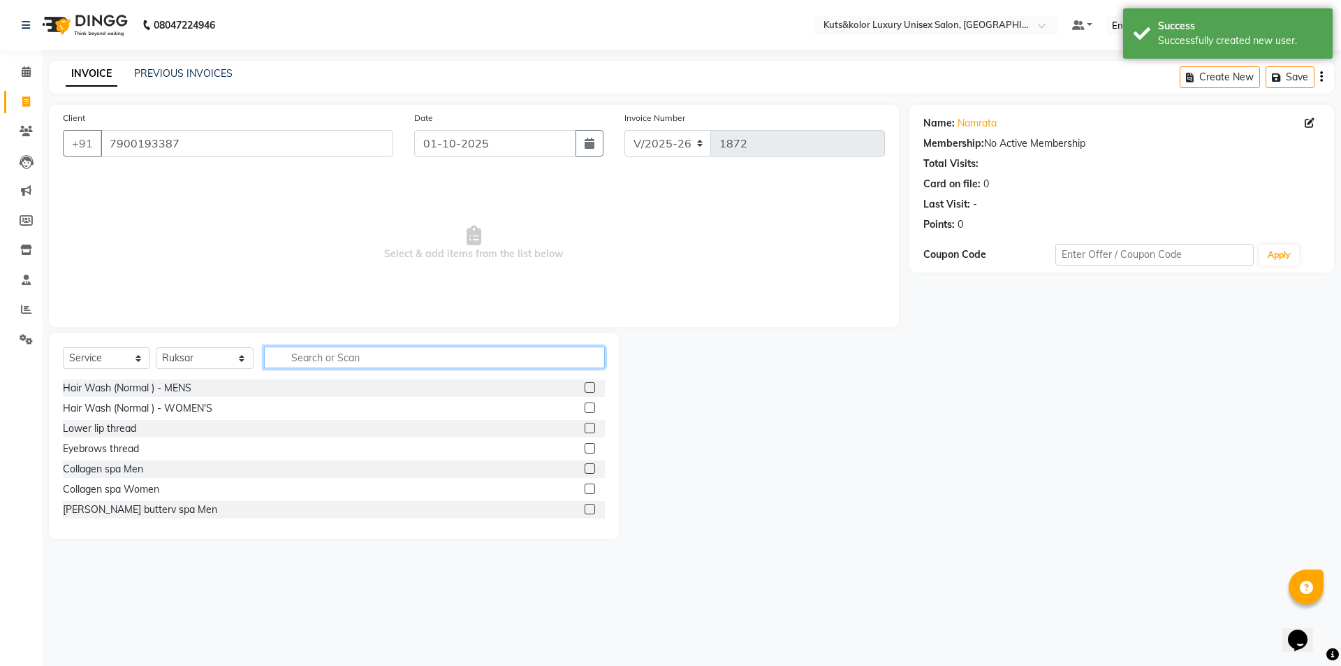
click at [326, 349] on input "text" at bounding box center [434, 357] width 341 height 22
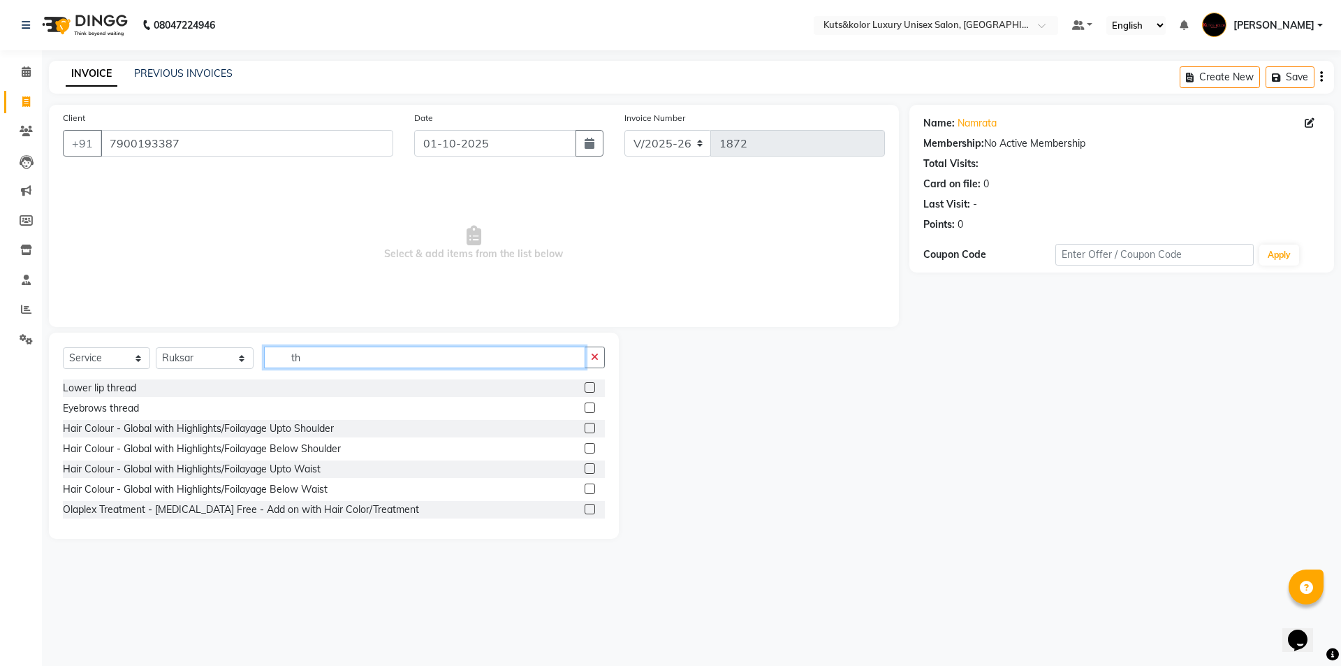
type input "th"
click at [585, 407] on label at bounding box center [590, 407] width 10 height 10
click at [585, 407] on input "checkbox" at bounding box center [589, 408] width 9 height 9
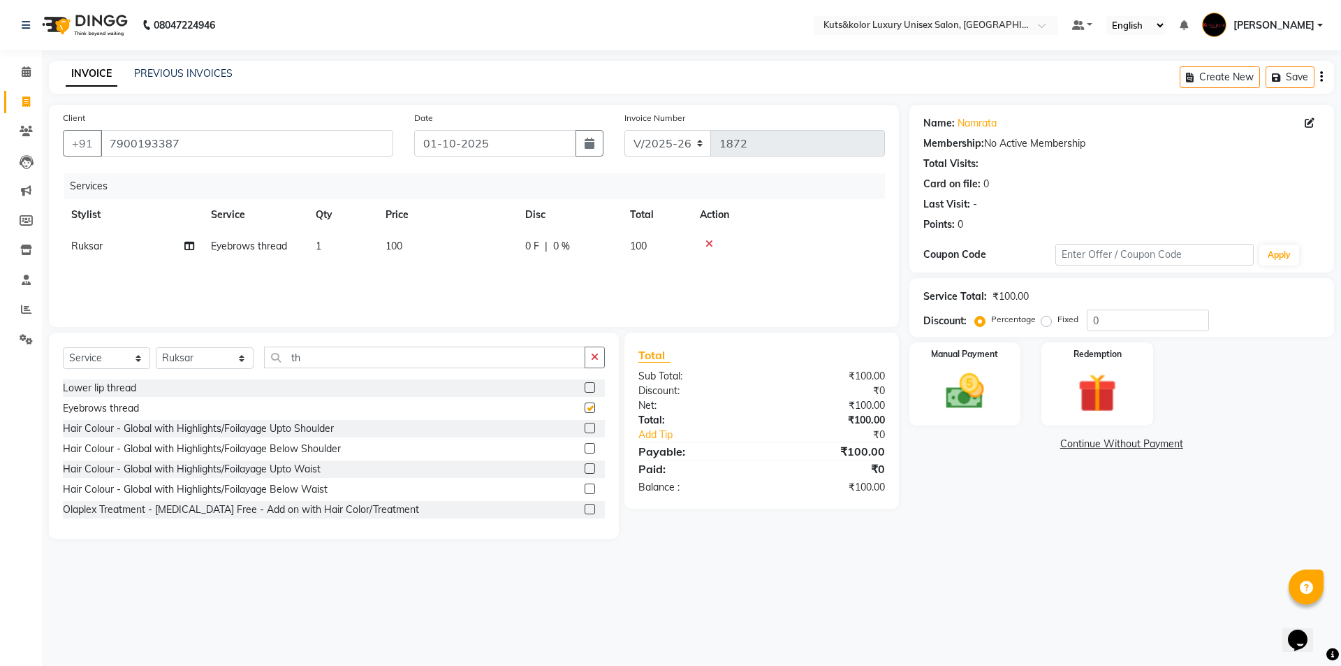
checkbox input "false"
click at [585, 383] on label at bounding box center [590, 387] width 10 height 10
click at [585, 383] on input "checkbox" at bounding box center [589, 387] width 9 height 9
click at [585, 383] on div at bounding box center [595, 387] width 20 height 17
click at [585, 384] on label at bounding box center [590, 387] width 10 height 10
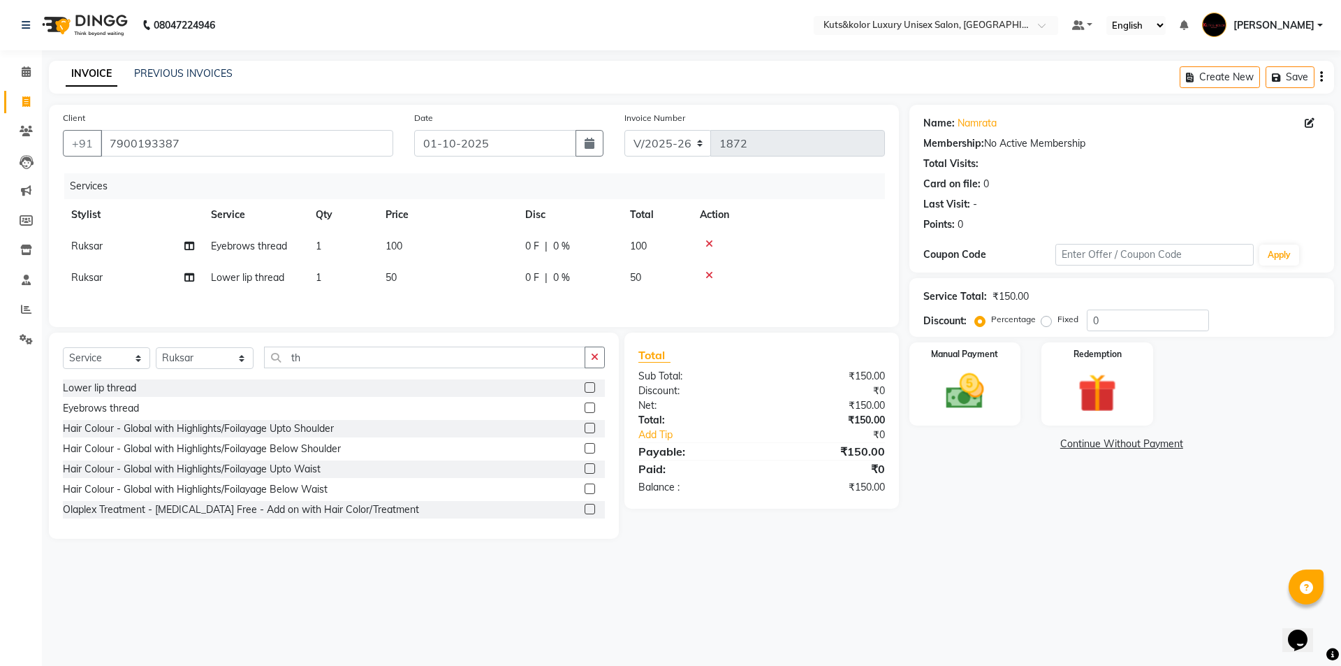
click at [585, 384] on input "checkbox" at bounding box center [589, 387] width 9 height 9
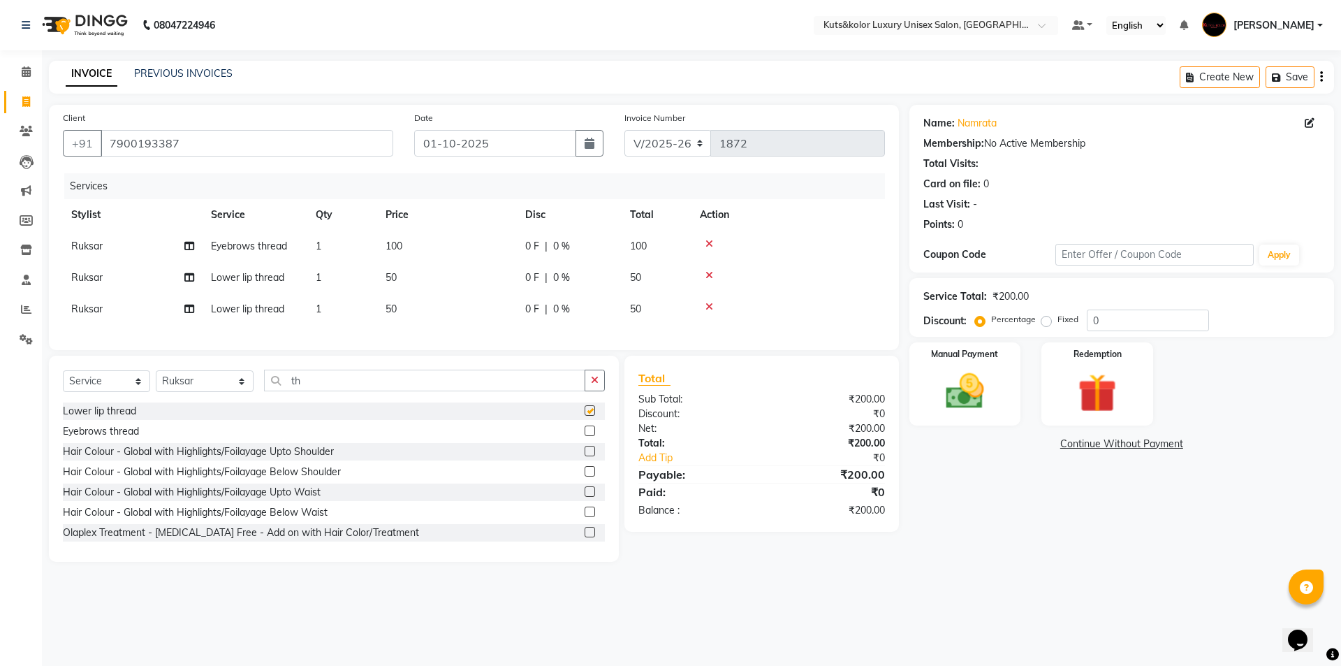
checkbox input "false"
click at [949, 409] on img at bounding box center [964, 391] width 65 height 46
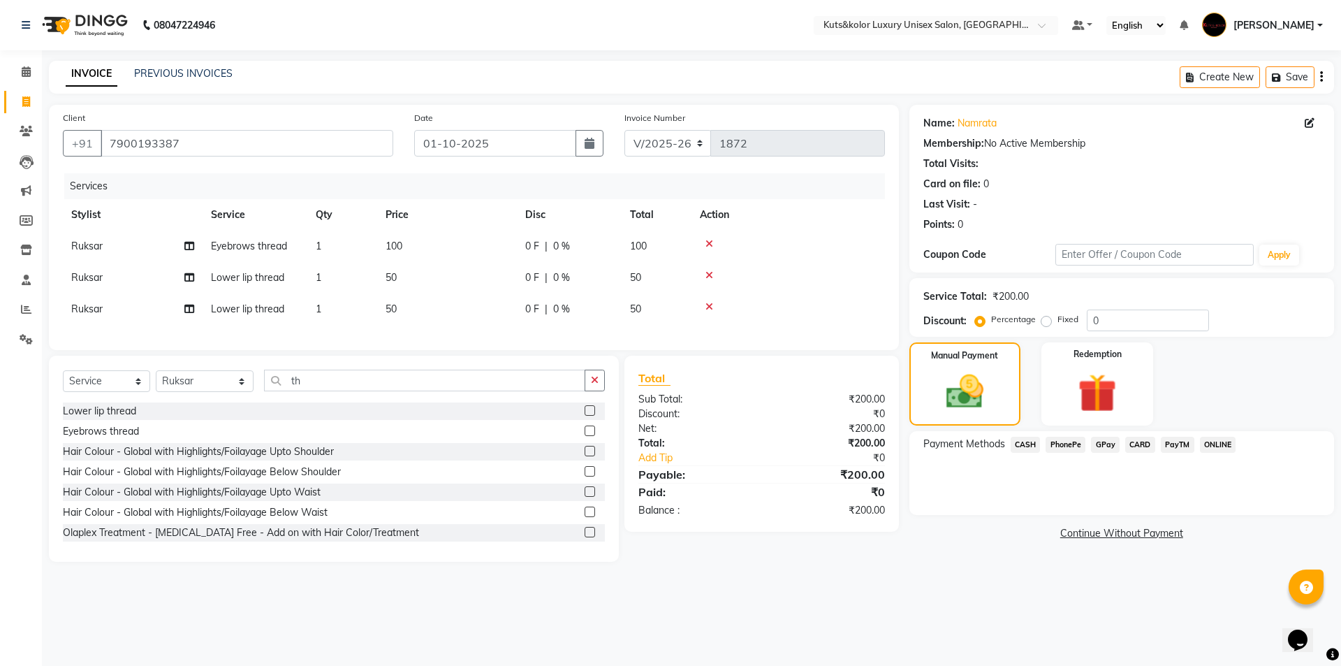
click at [1109, 441] on span "GPay" at bounding box center [1105, 445] width 29 height 16
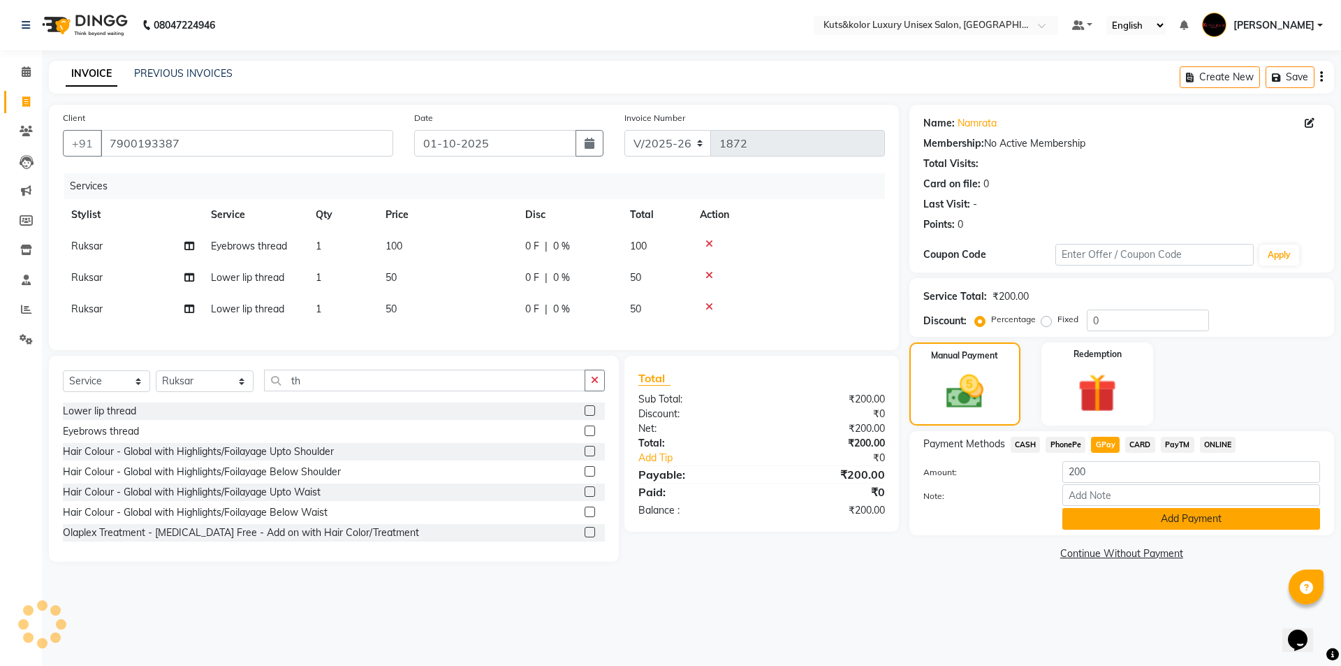
click at [1110, 515] on button "Add Payment" at bounding box center [1191, 519] width 258 height 22
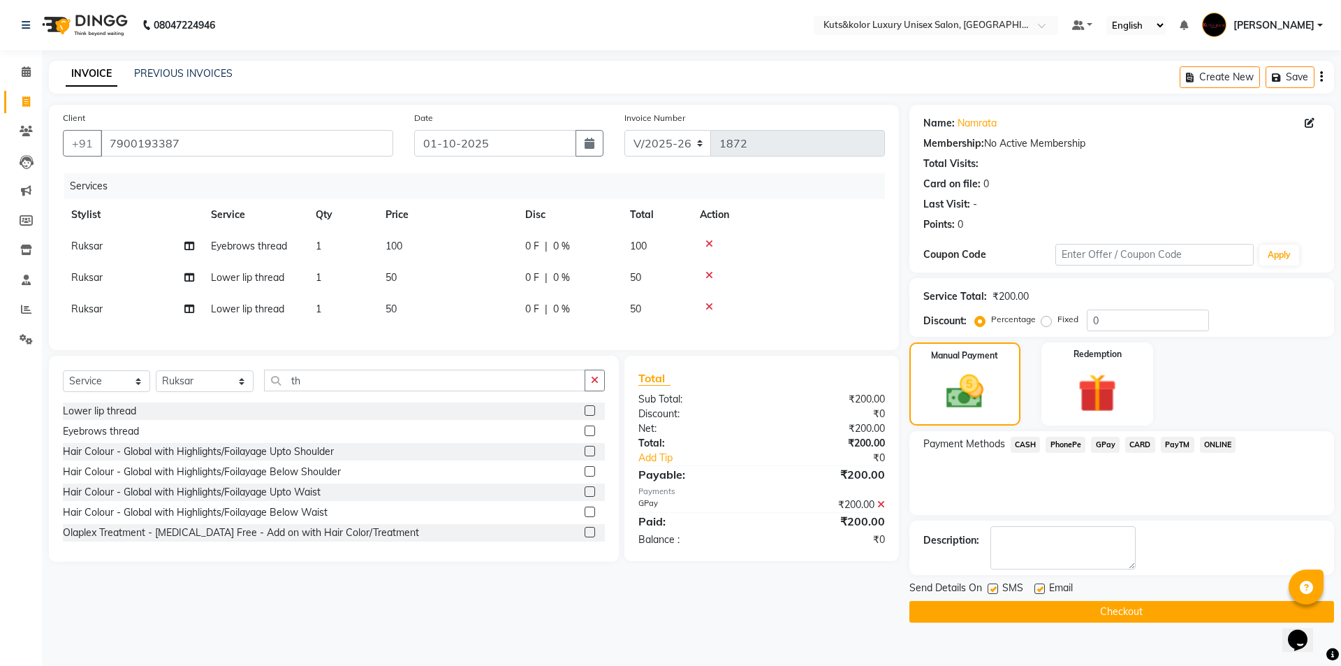
click at [990, 594] on div at bounding box center [992, 590] width 9 height 15
click at [998, 588] on div "SMS" at bounding box center [1011, 588] width 47 height 17
click at [988, 587] on label at bounding box center [993, 588] width 10 height 10
click at [988, 587] on input "checkbox" at bounding box center [992, 589] width 9 height 9
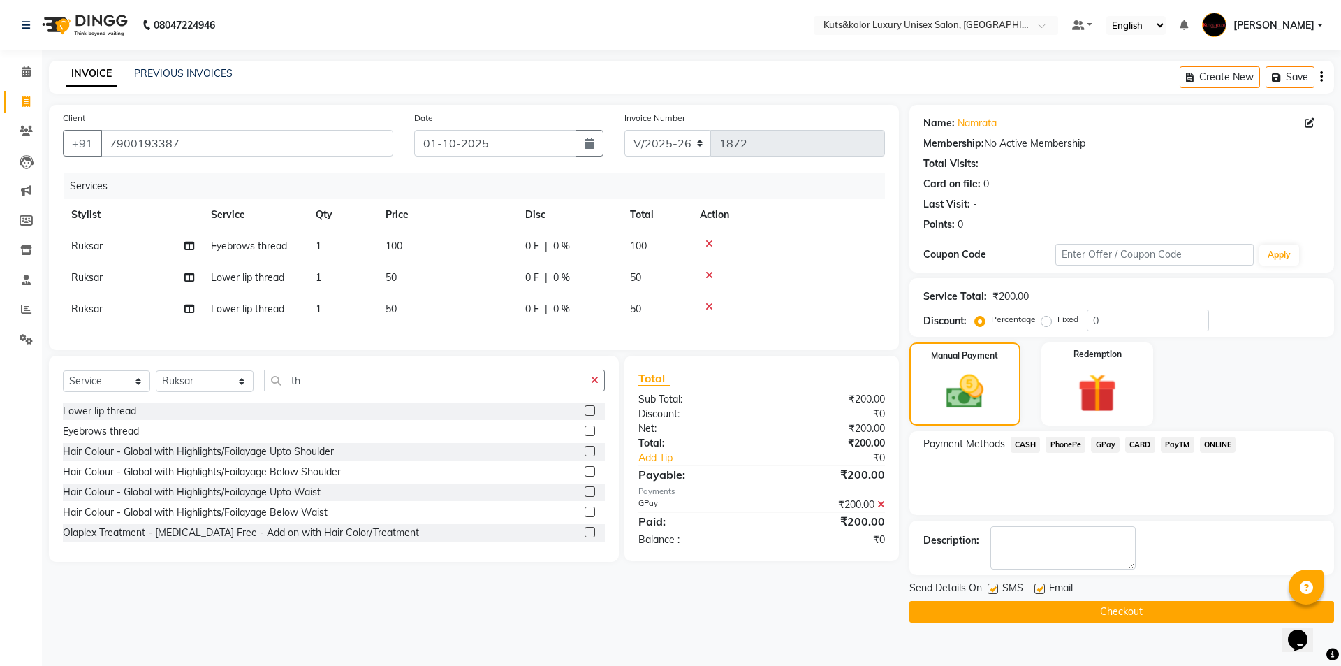
checkbox input "false"
click at [993, 606] on button "Checkout" at bounding box center [1121, 612] width 425 height 22
